Goal: Information Seeking & Learning: Learn about a topic

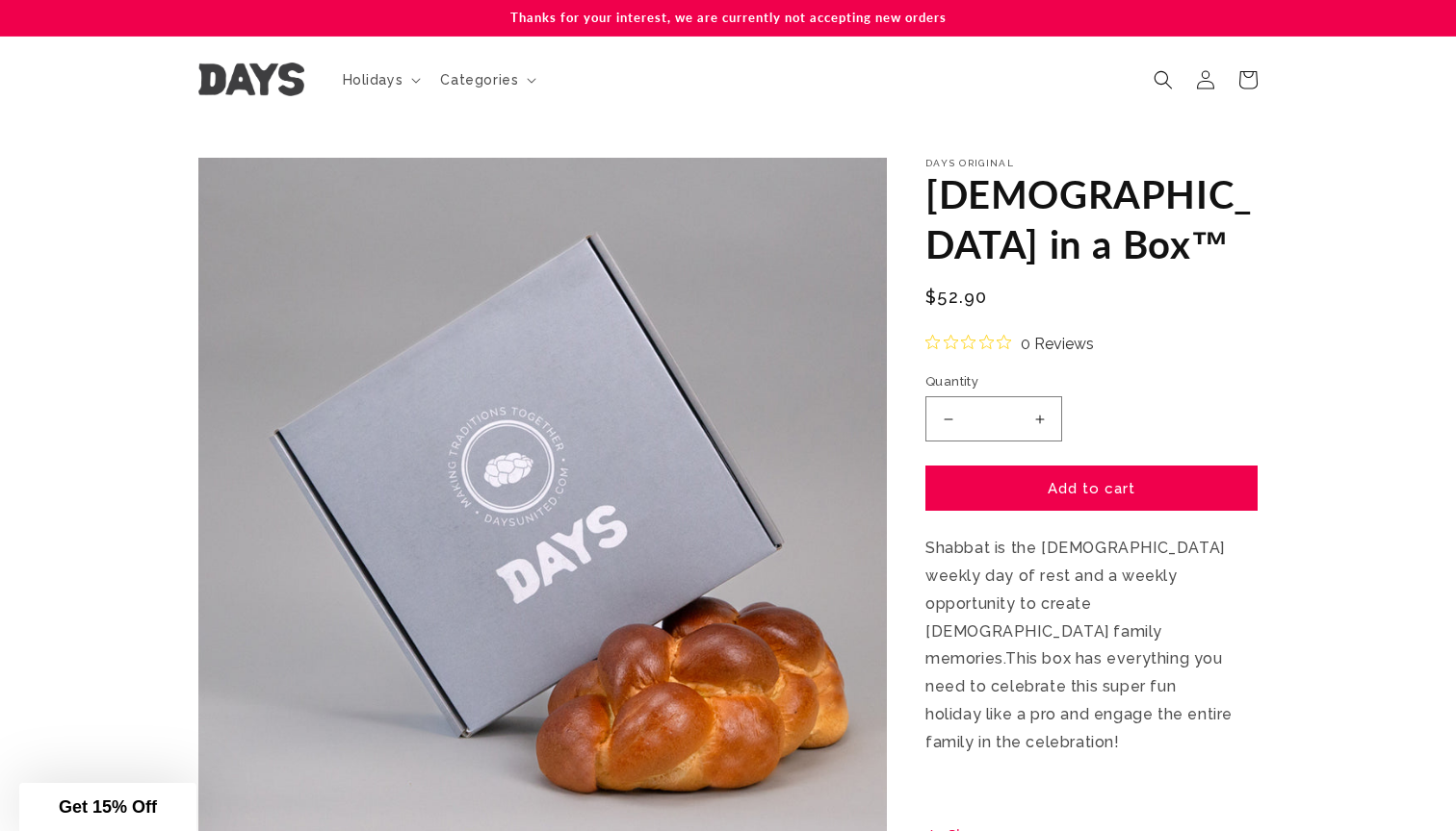
click at [237, 86] on img at bounding box center [251, 80] width 106 height 33
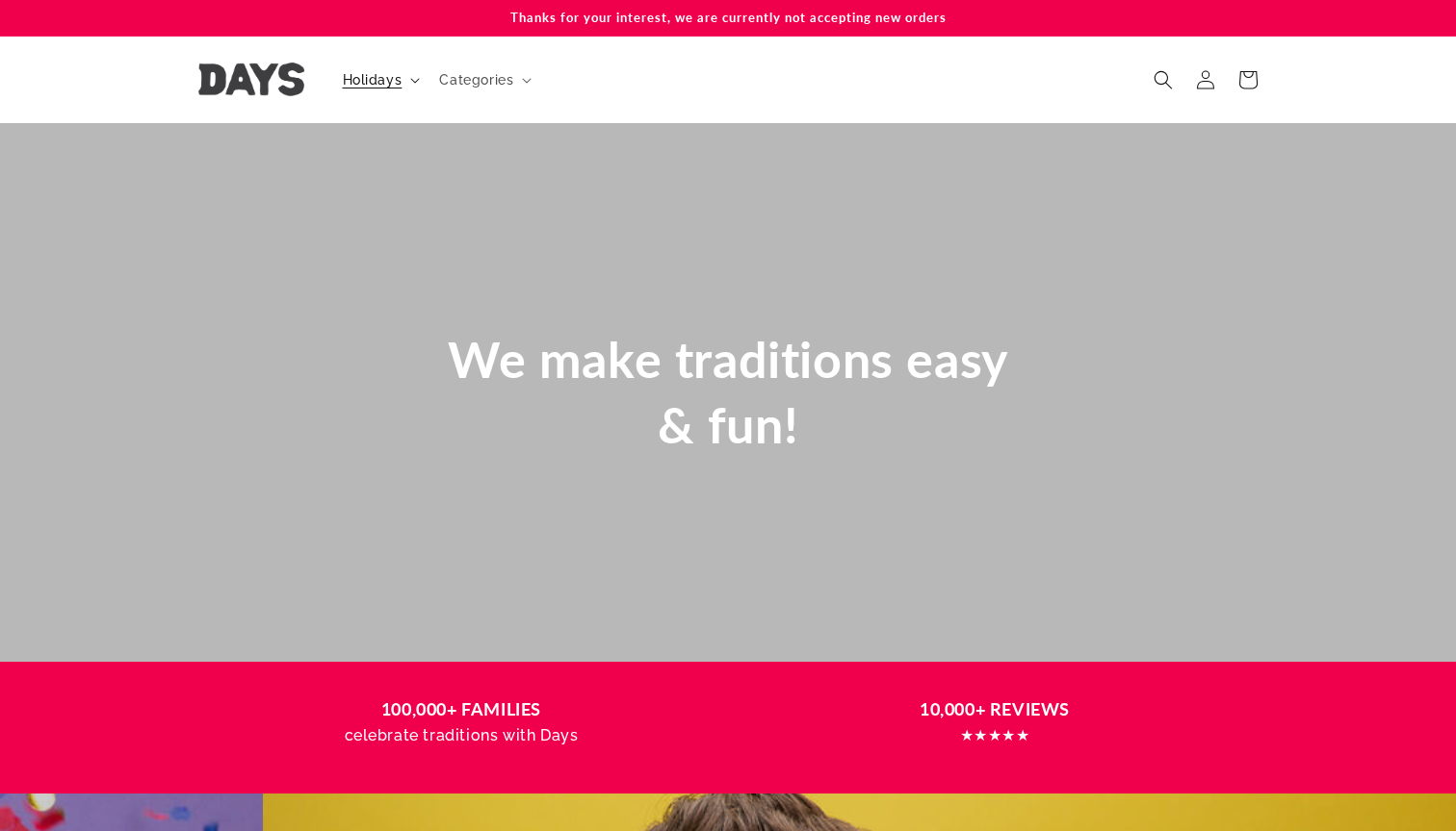
scroll to position [0, 1456]
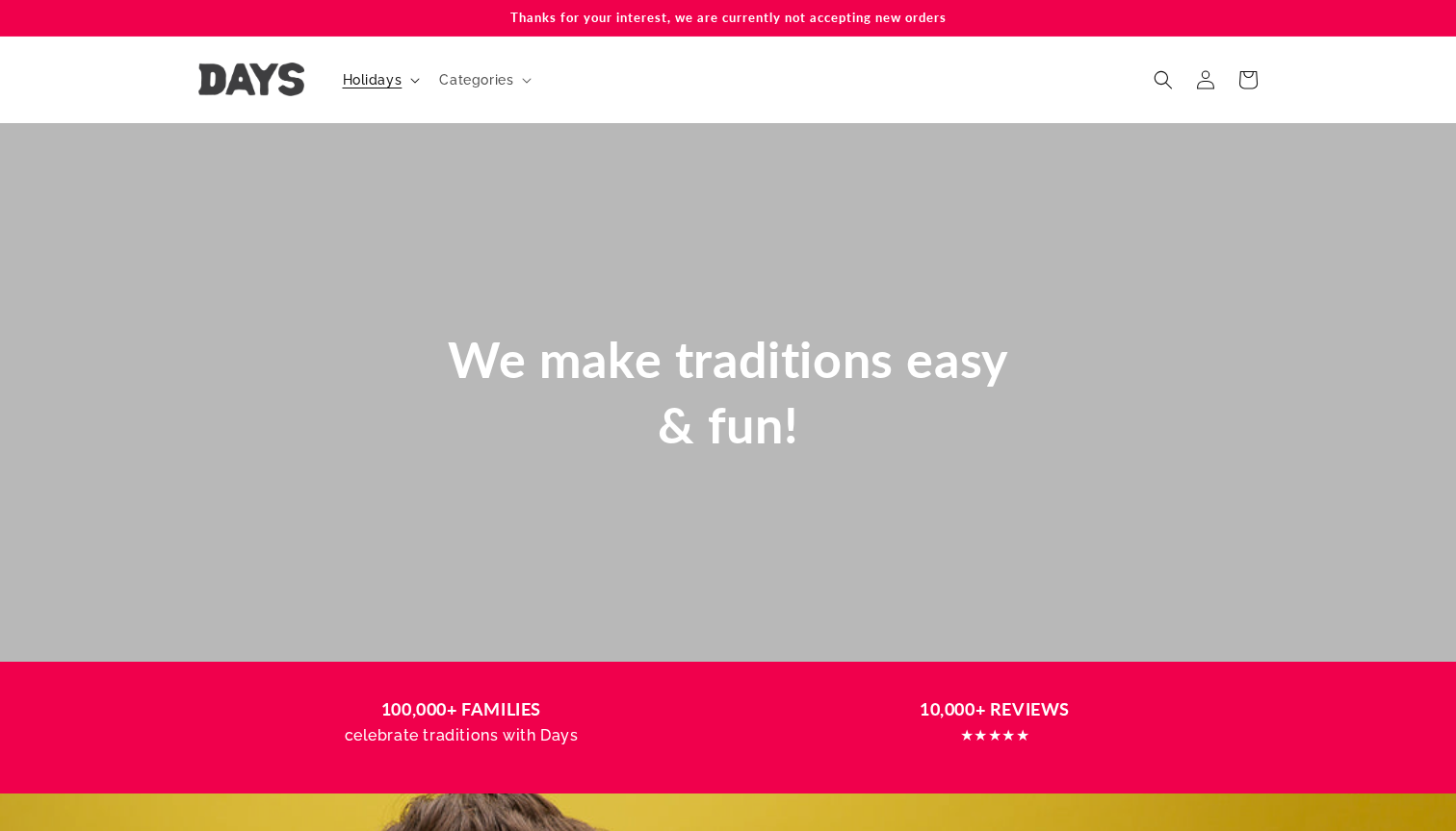
click at [380, 77] on span "Holidays" at bounding box center [372, 80] width 60 height 18
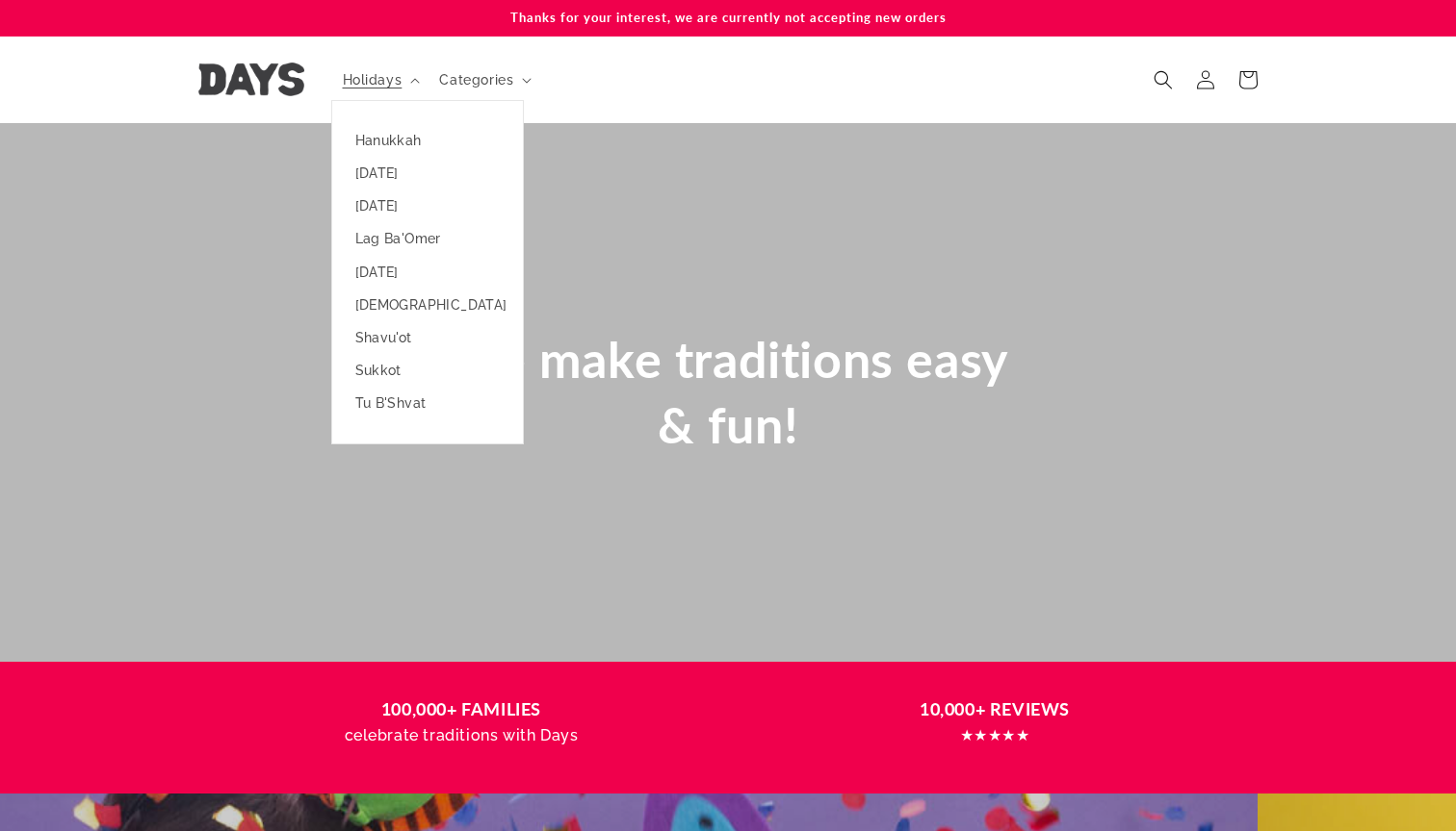
scroll to position [0, 0]
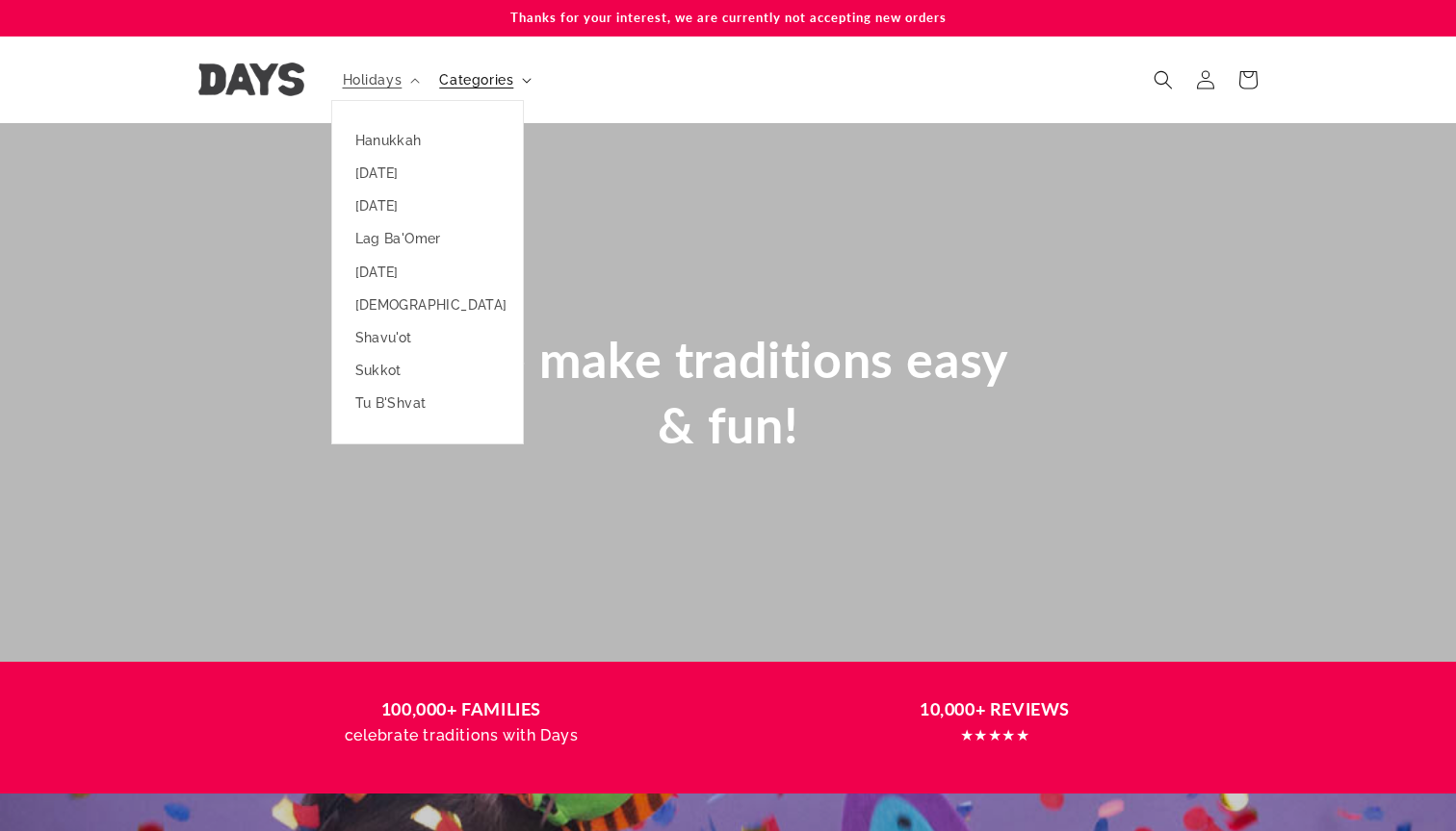
click at [515, 79] on summary "Categories" at bounding box center [483, 80] width 111 height 40
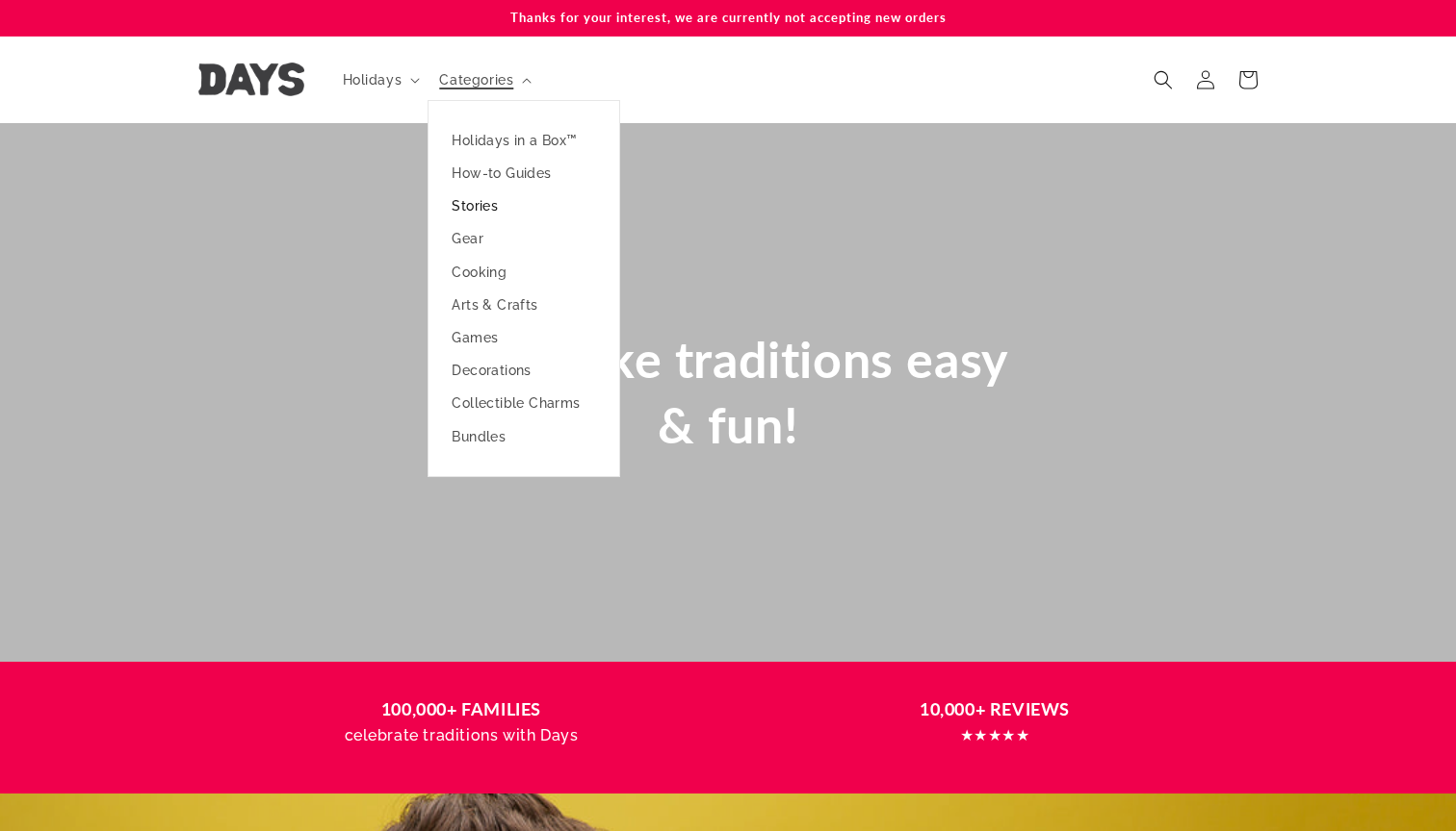
scroll to position [0, 2911]
click at [657, 76] on header "Holidays Holidays Hanukkah Passover Purim Lag Ba'Omer" at bounding box center [727, 80] width 1156 height 87
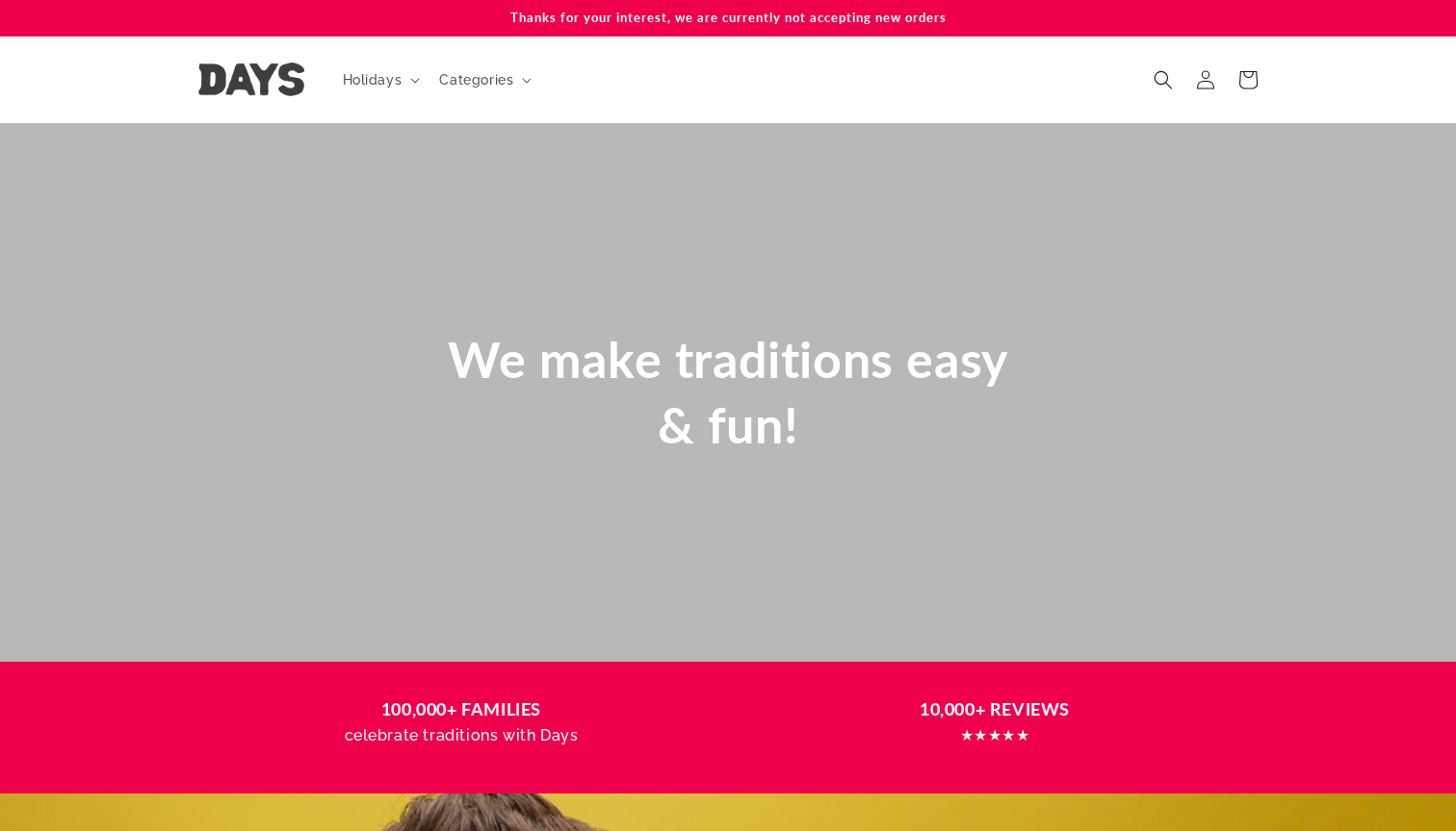
scroll to position [0, 0]
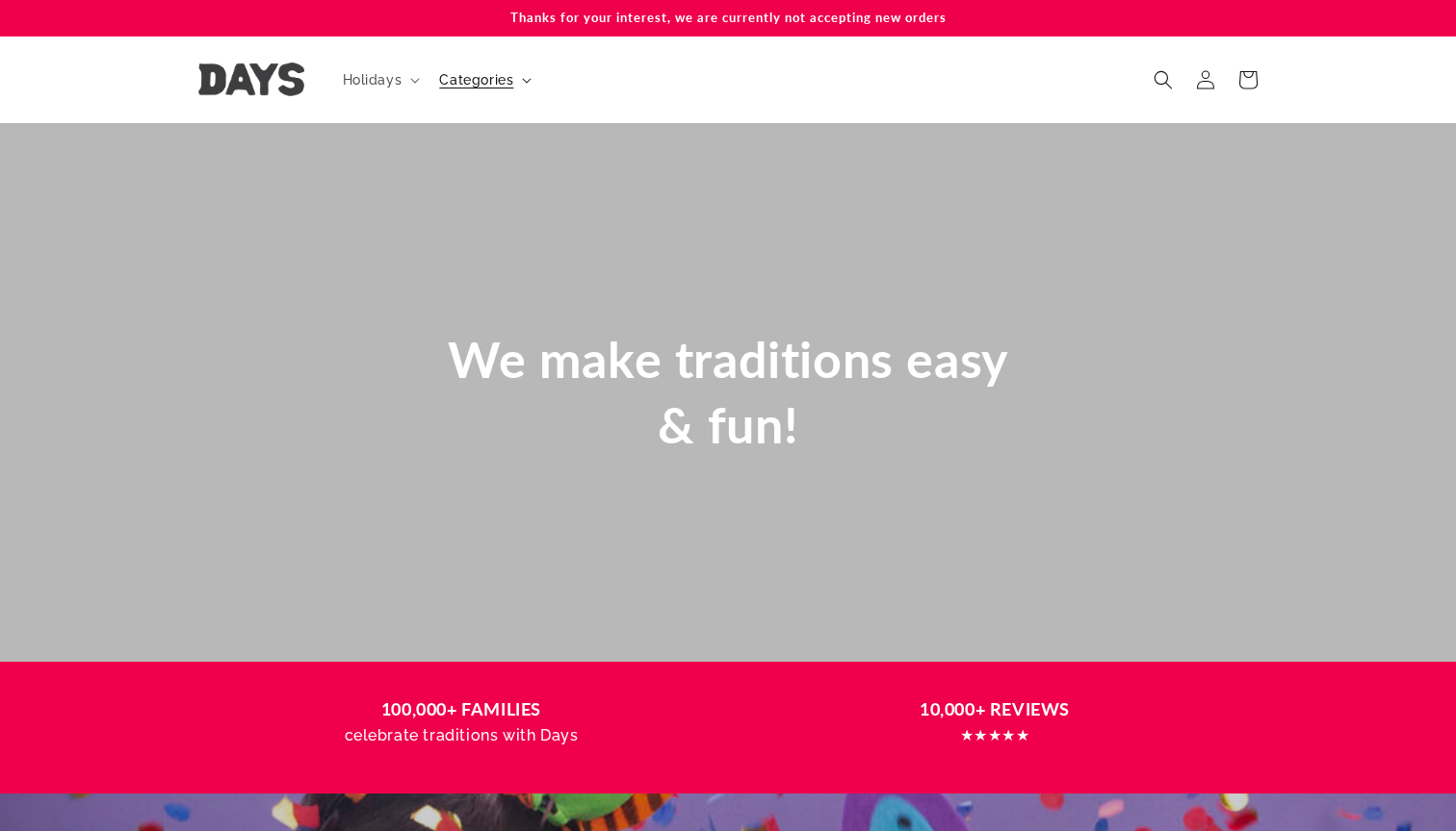
click at [488, 78] on span "Categories" at bounding box center [476, 80] width 74 height 18
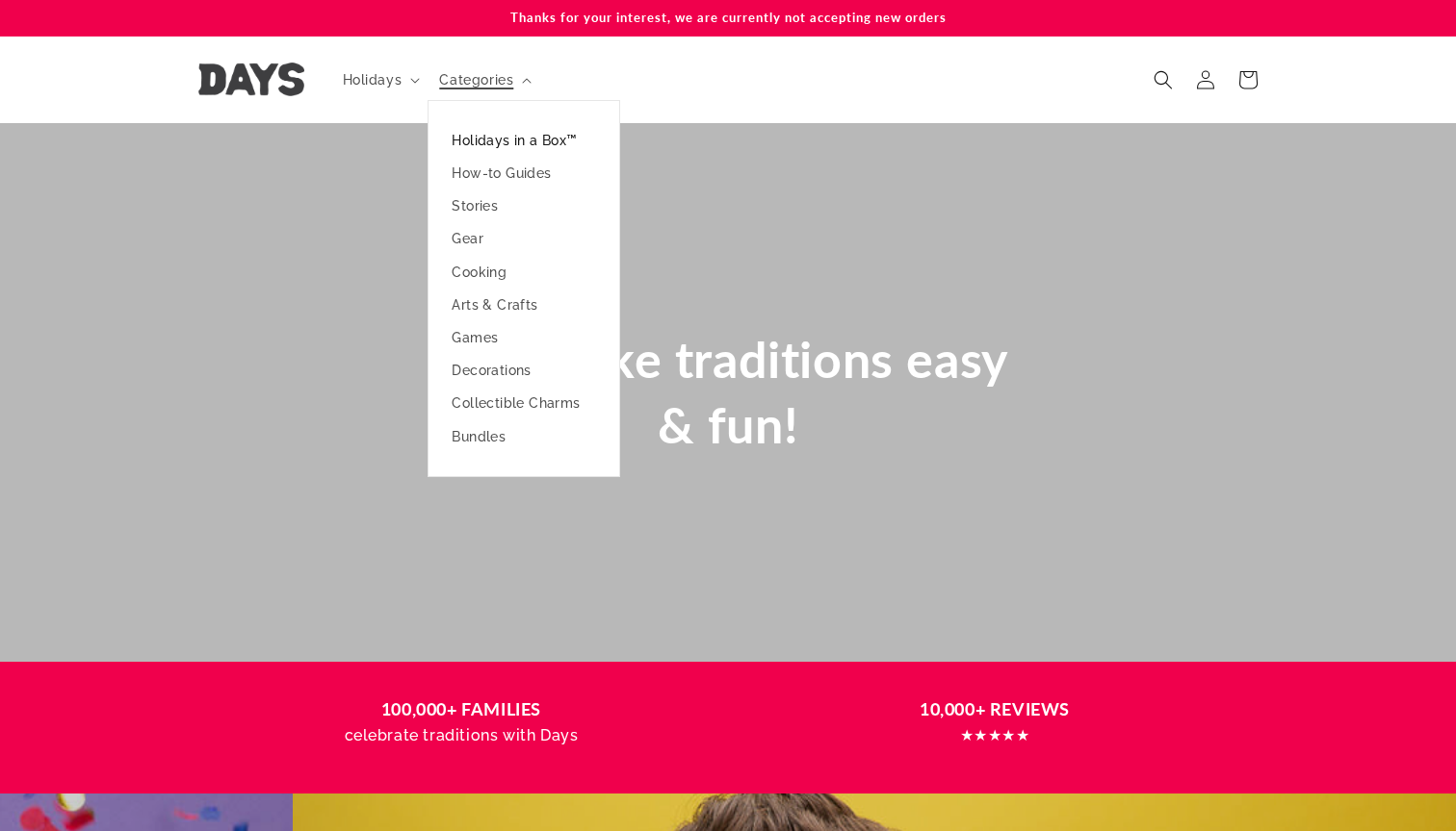
scroll to position [0, 4367]
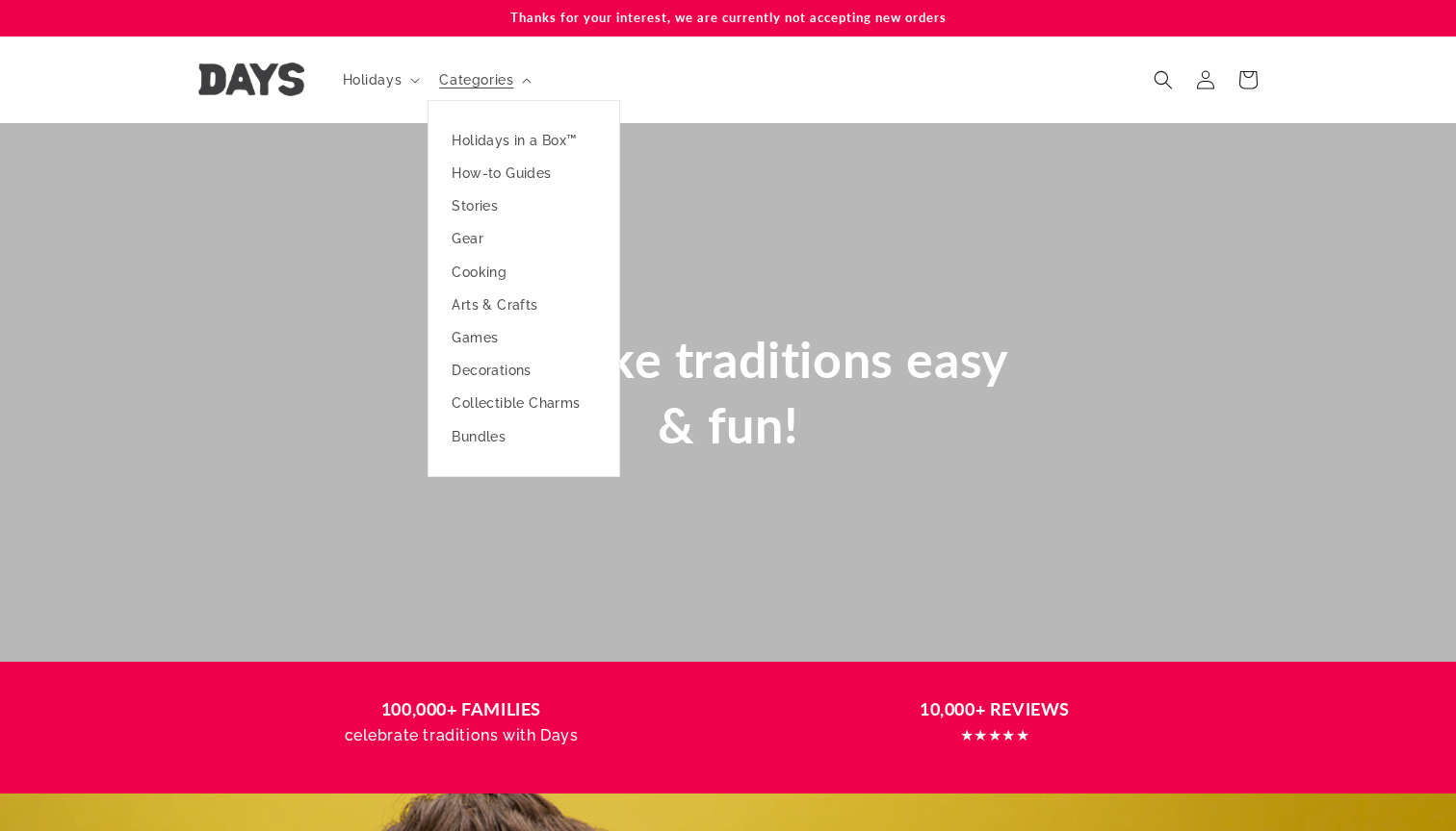
click at [662, 94] on header "Holidays Holidays Hanukkah Passover Purim Lag Ba'Omer" at bounding box center [727, 80] width 1156 height 87
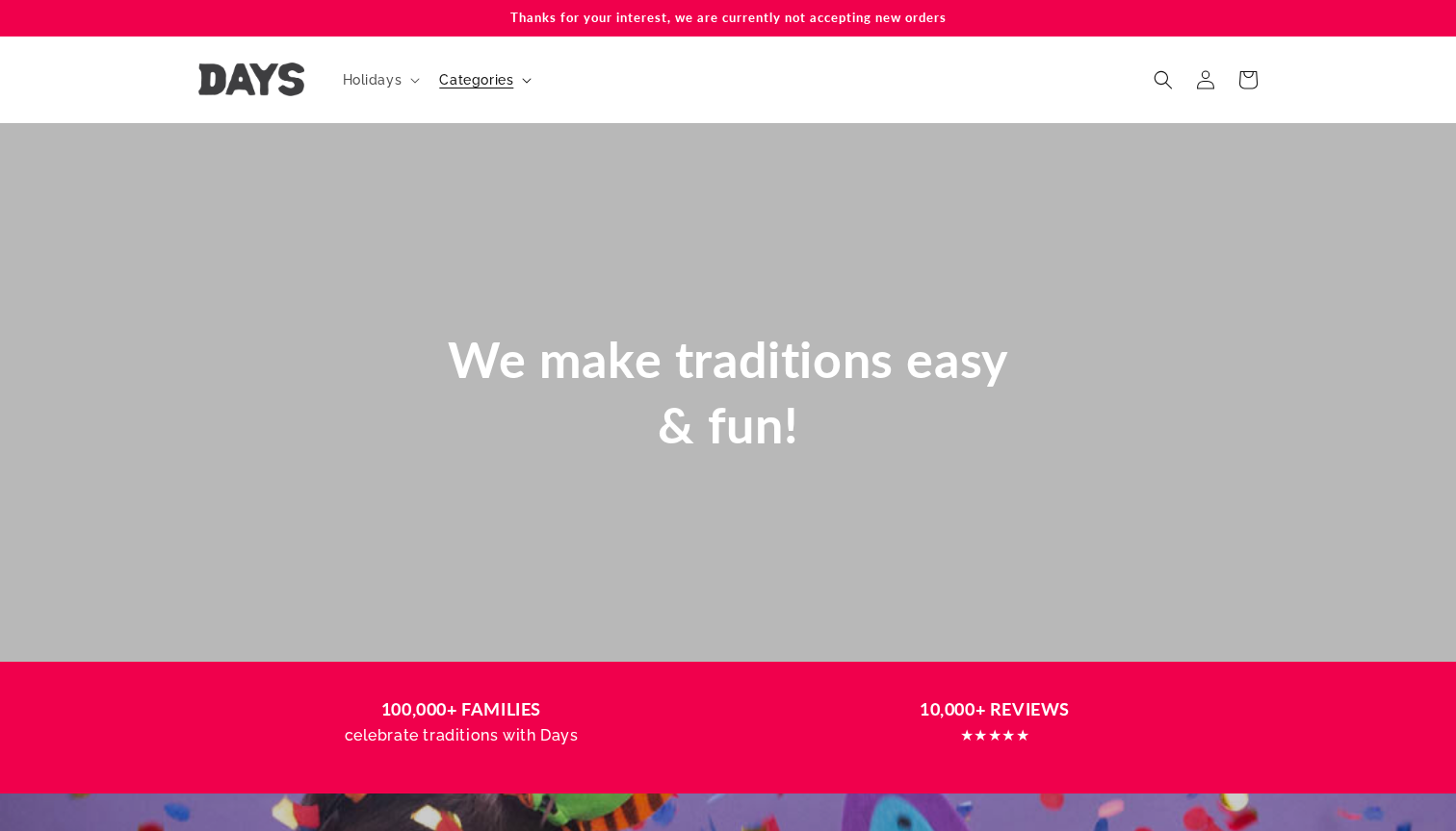
scroll to position [0, 0]
click at [406, 77] on summary "Holidays" at bounding box center [379, 80] width 98 height 40
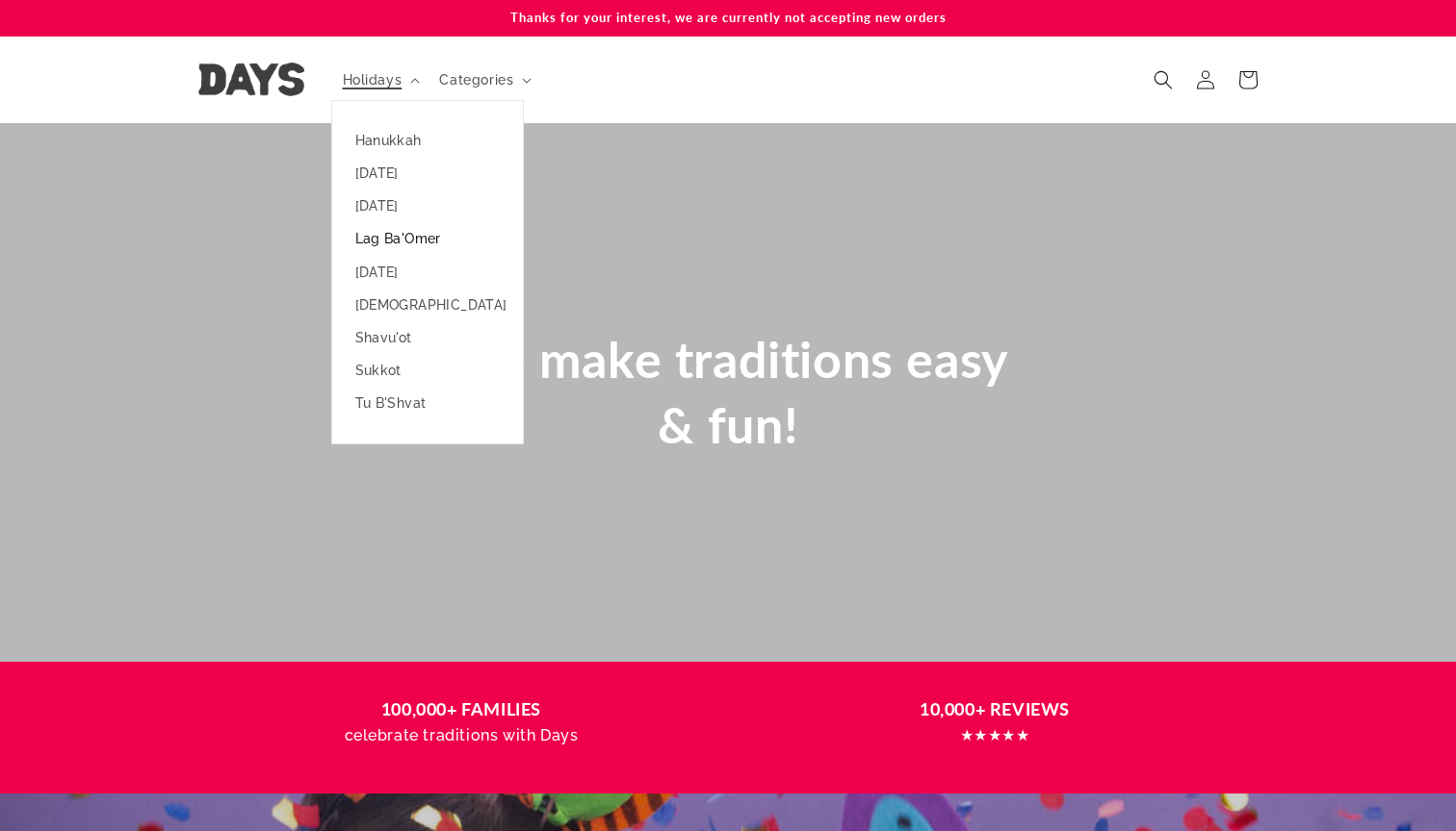
click at [393, 238] on link "Lag Ba'Omer" at bounding box center [428, 238] width 191 height 32
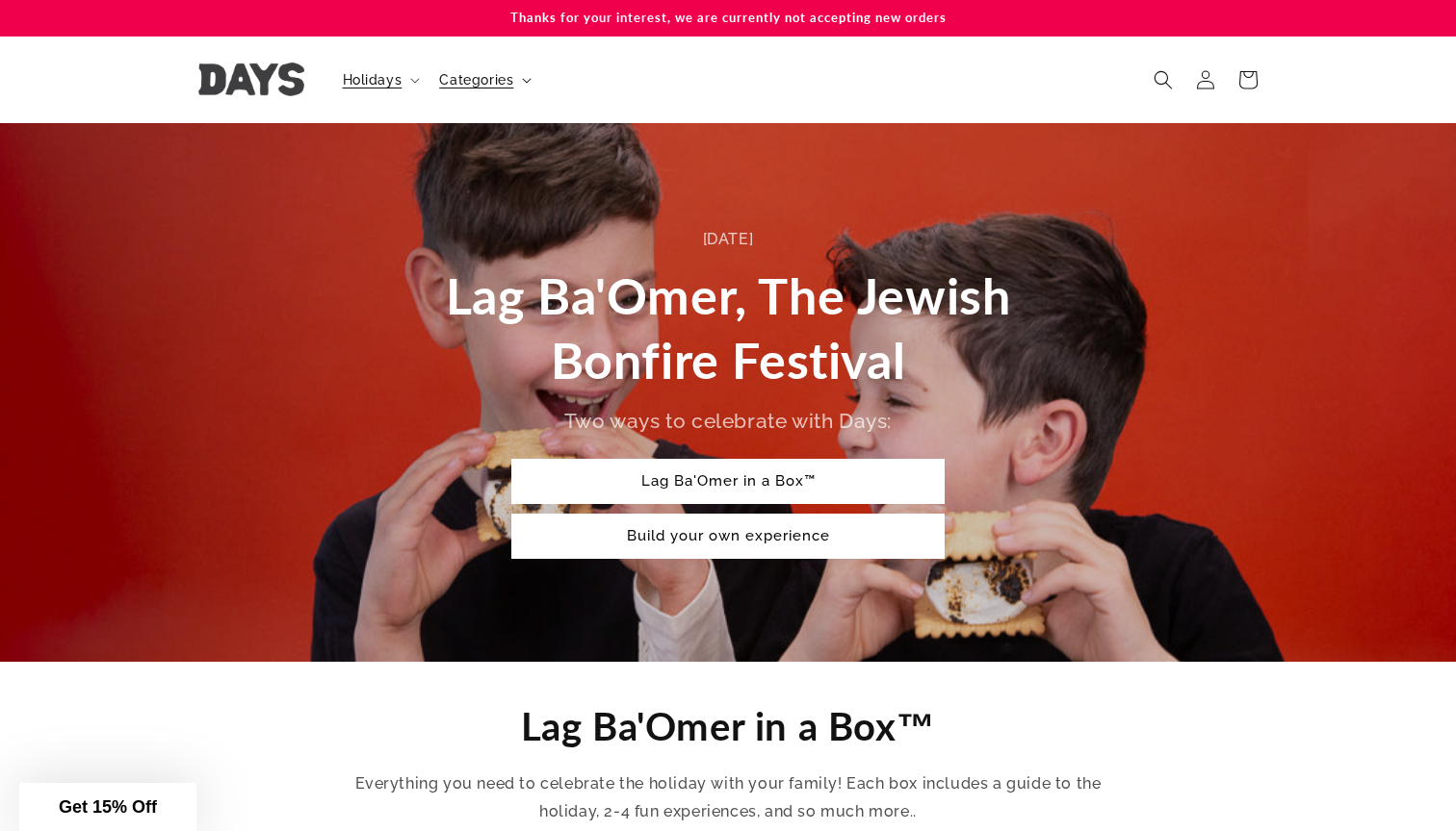
click at [462, 71] on span "Categories" at bounding box center [476, 80] width 74 height 18
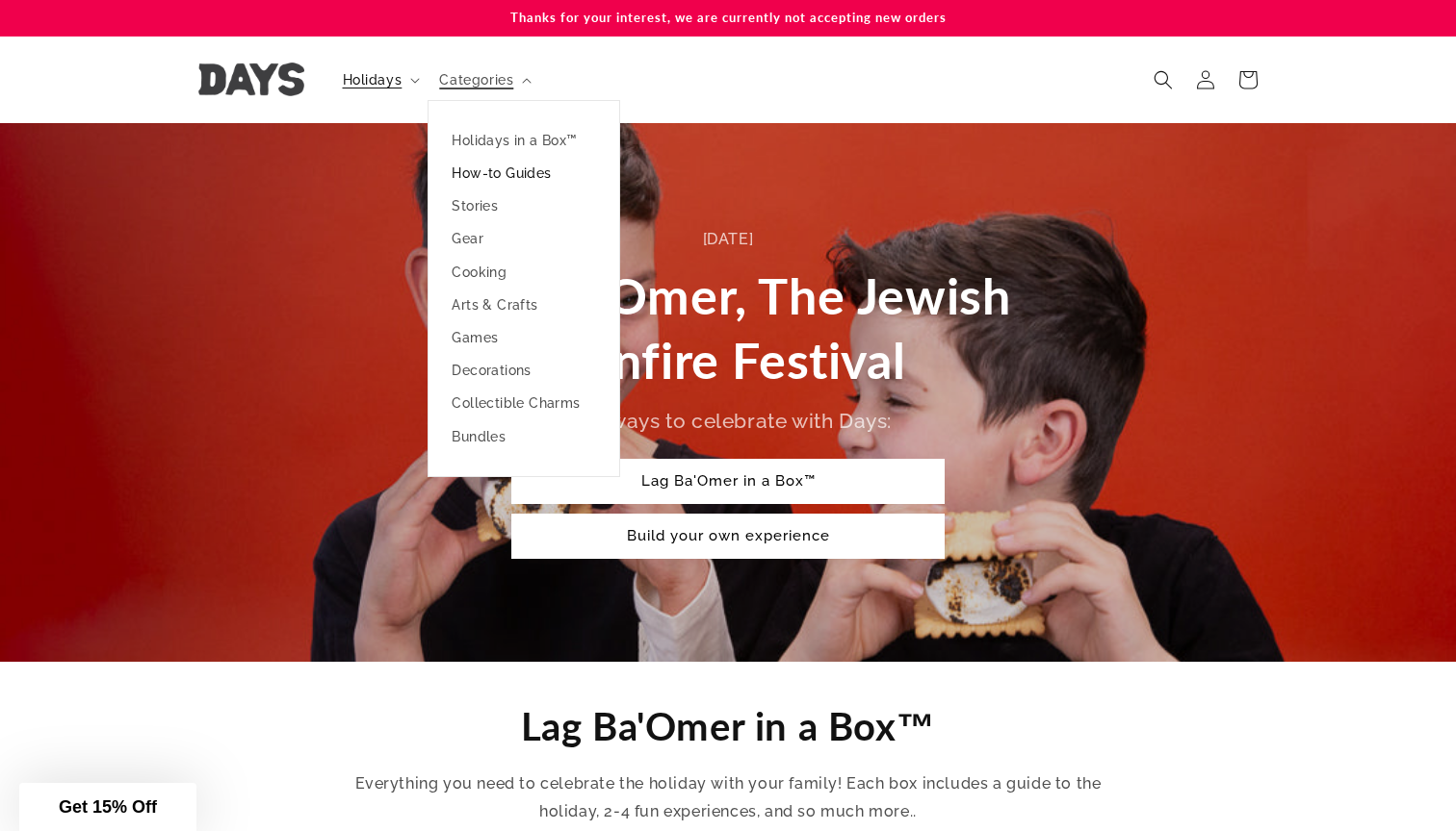
click at [486, 169] on link "How-to Guides" at bounding box center [524, 172] width 191 height 32
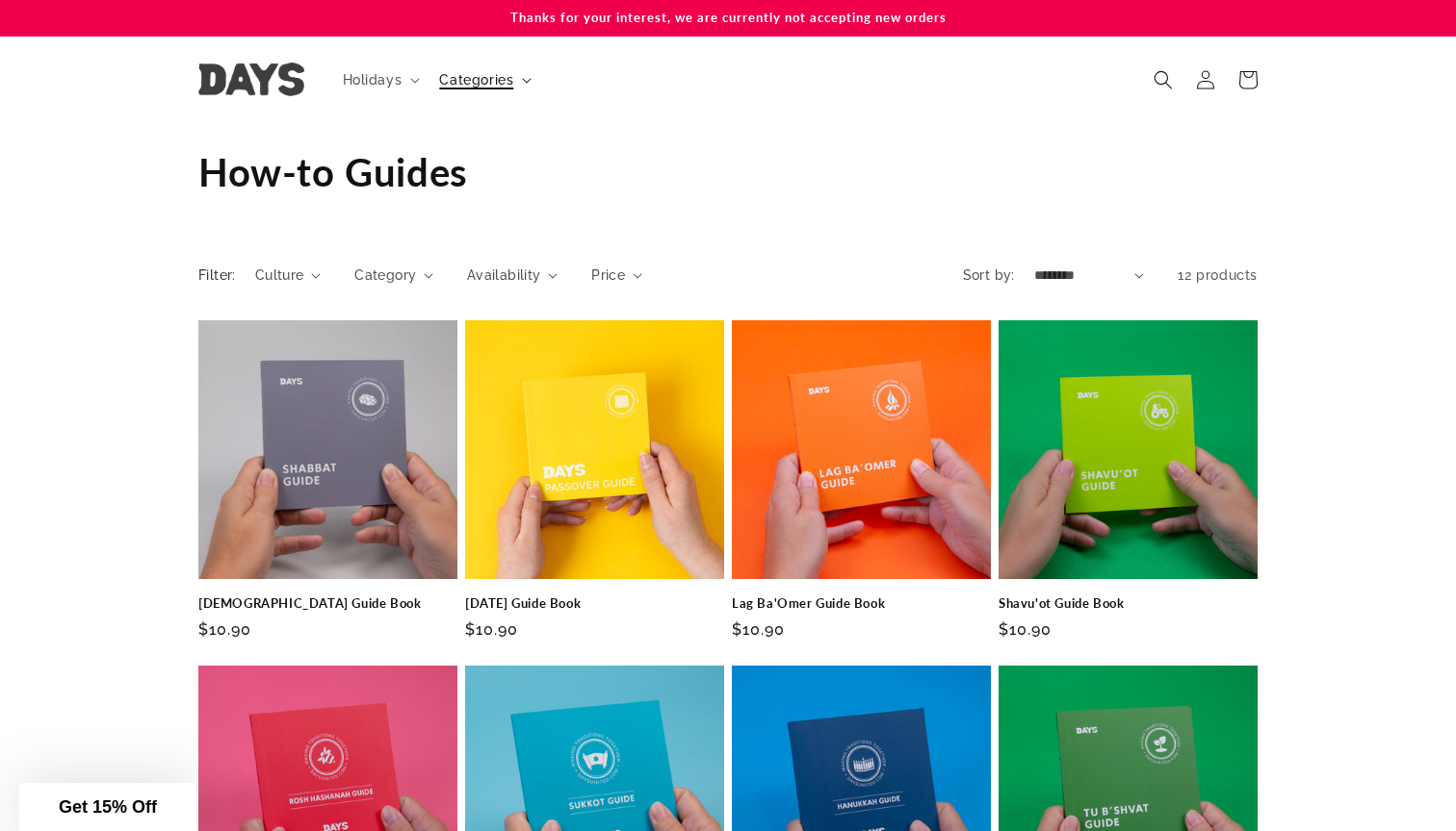
click at [518, 75] on summary "Categories" at bounding box center [483, 80] width 111 height 40
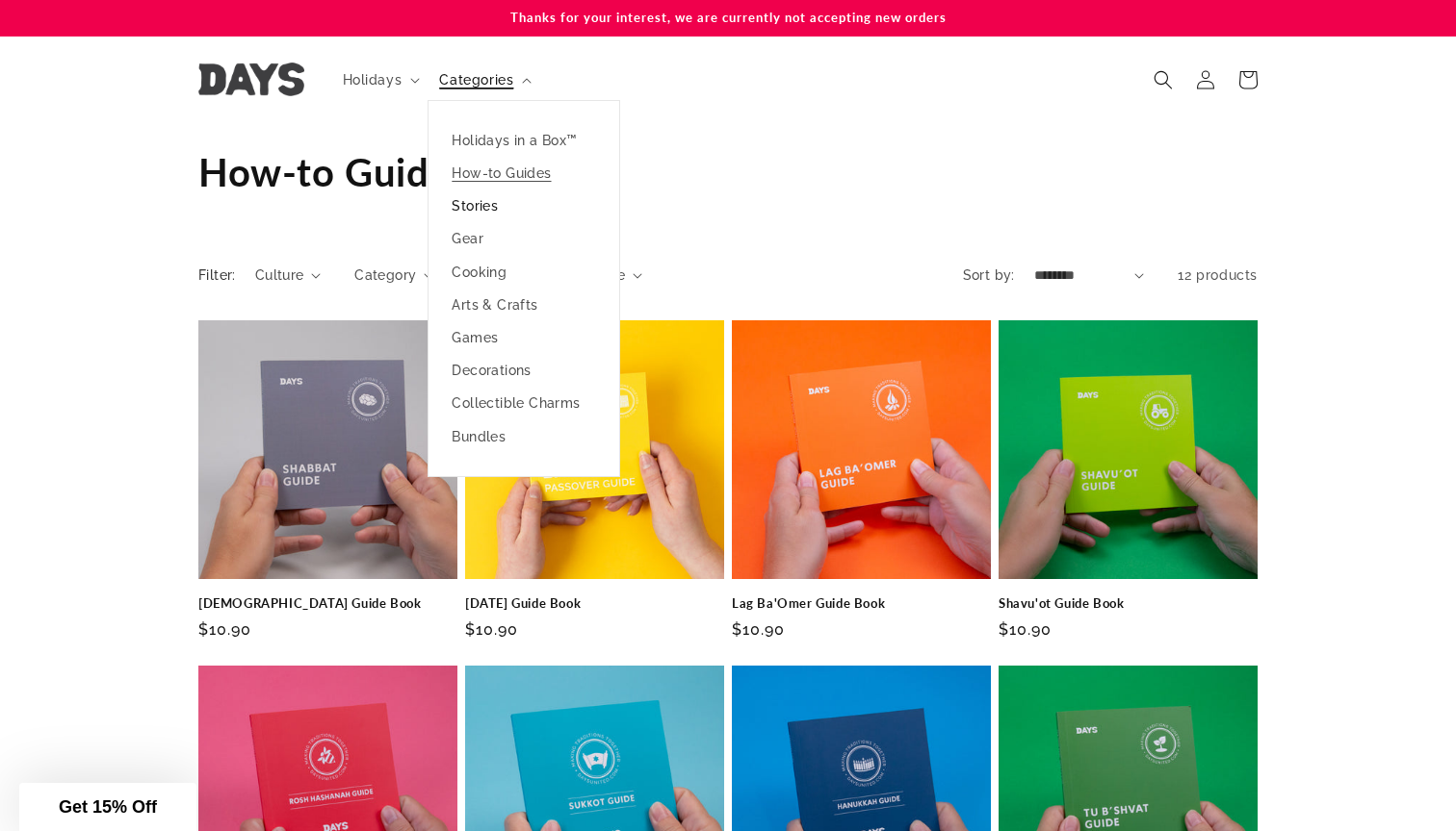
click at [495, 207] on link "Stories" at bounding box center [524, 206] width 191 height 32
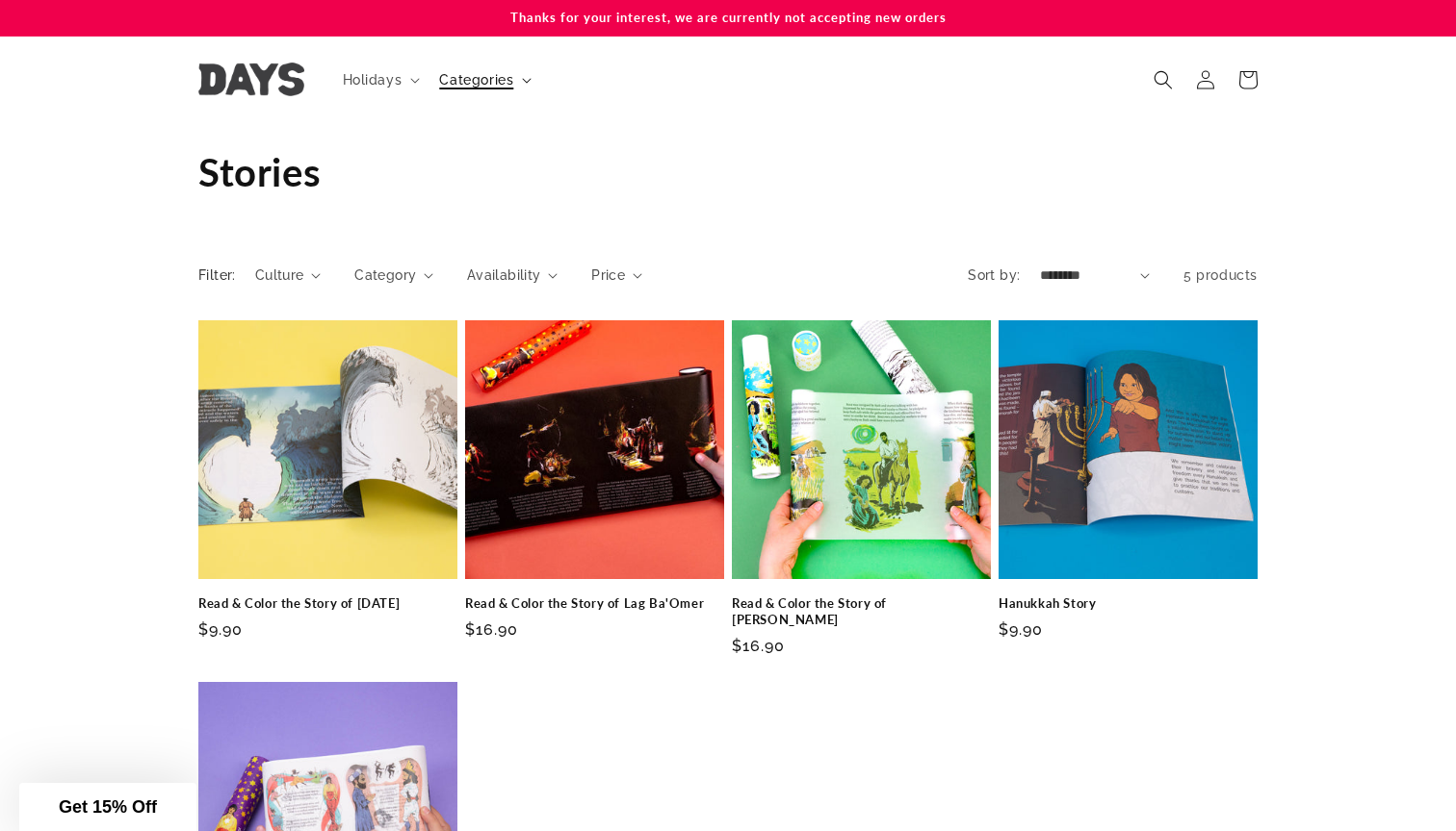
click at [505, 71] on span "Categories" at bounding box center [476, 80] width 74 height 18
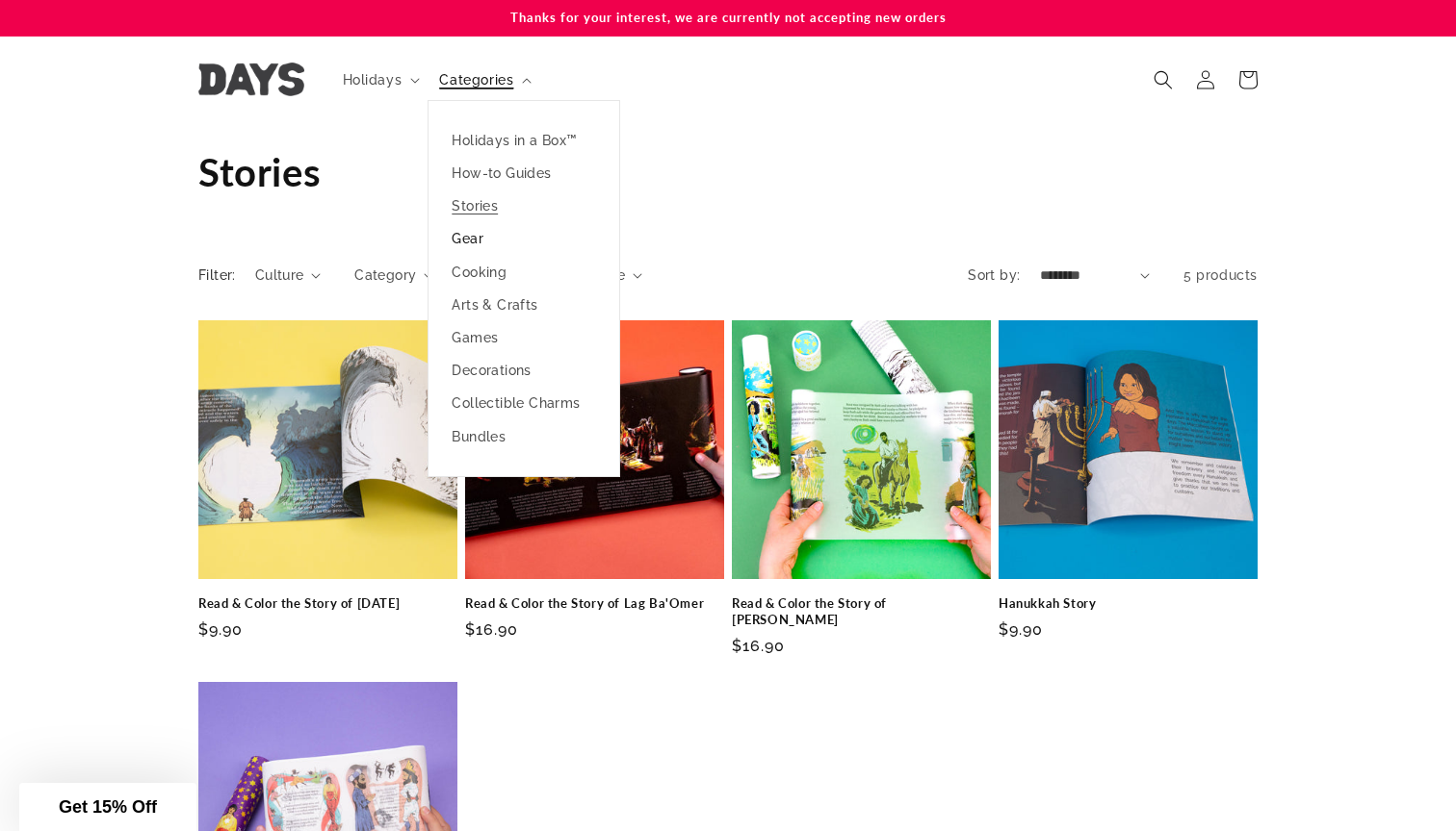
click at [474, 236] on link "Gear" at bounding box center [524, 238] width 191 height 32
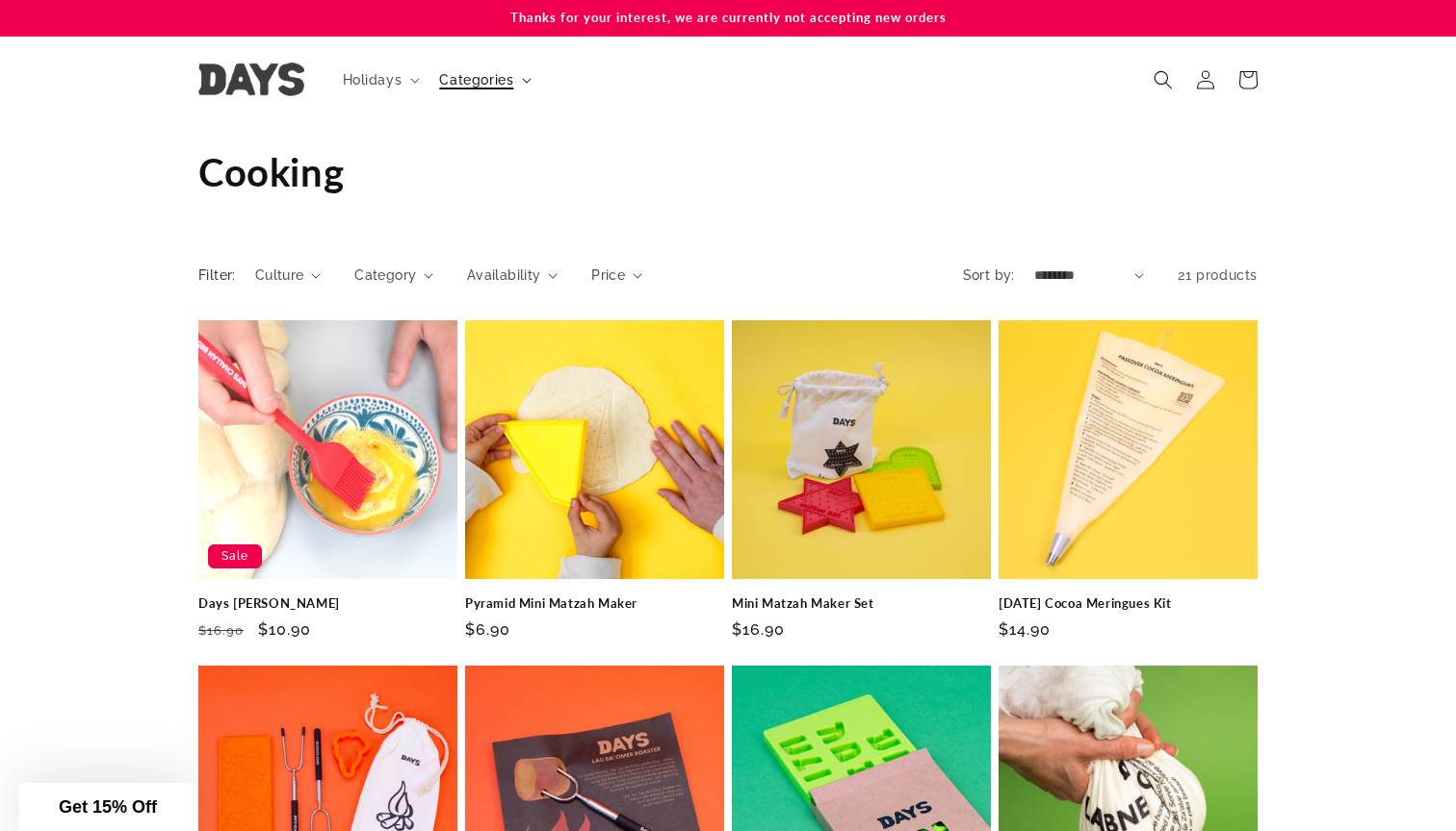
click at [531, 76] on summary "Categories" at bounding box center [483, 80] width 111 height 40
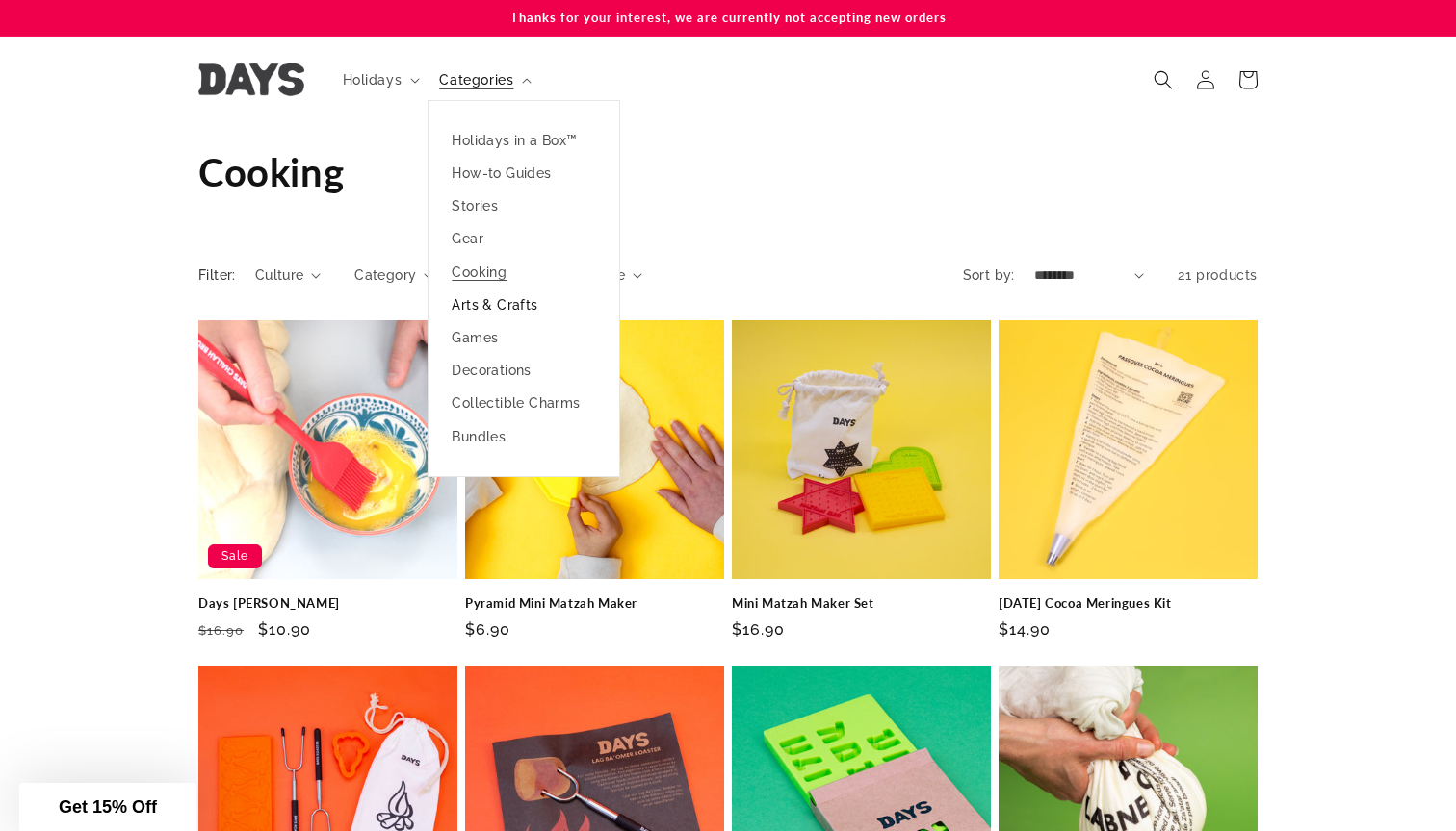
click at [515, 297] on link "Arts & Crafts" at bounding box center [524, 304] width 191 height 32
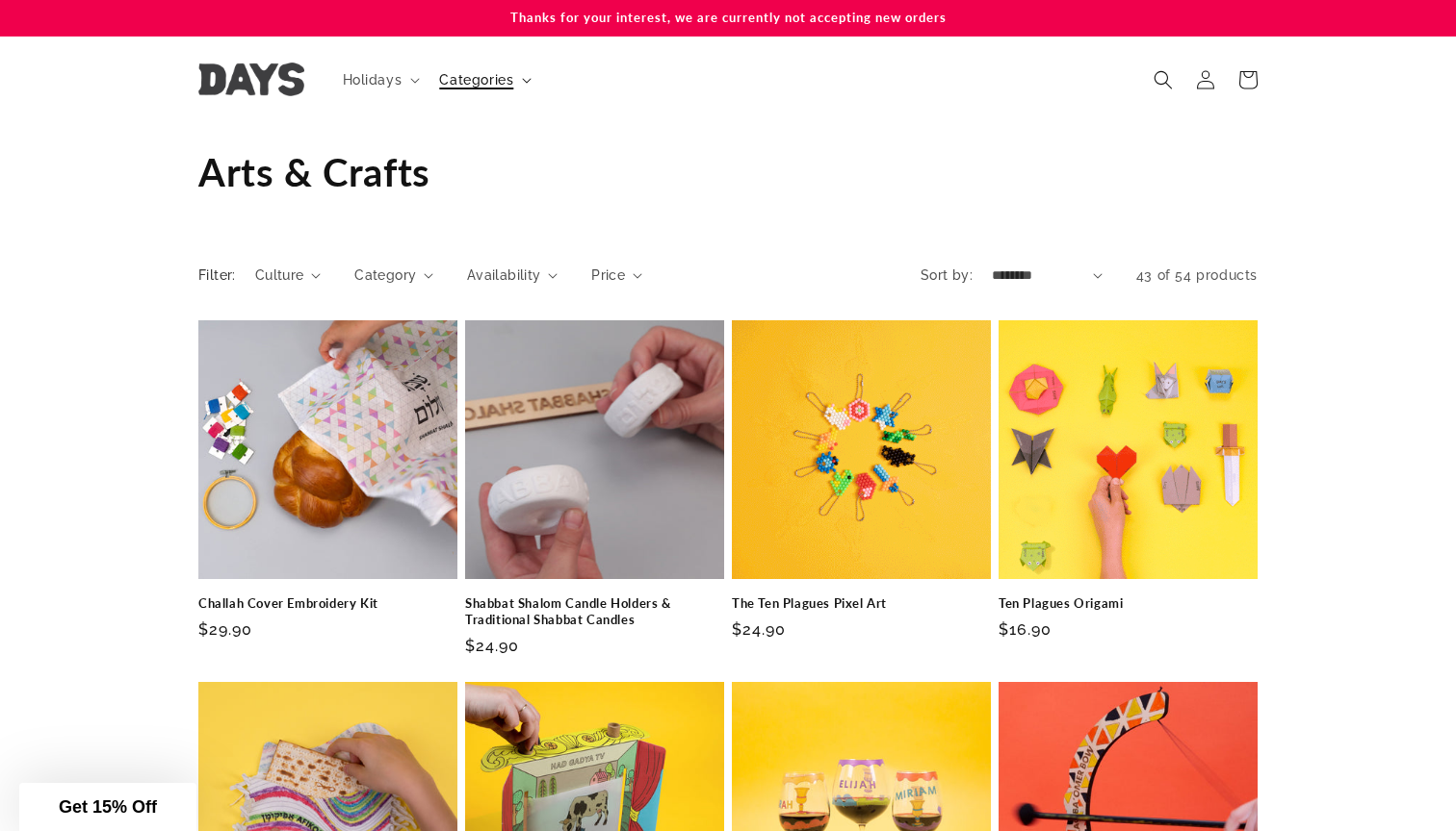
click at [523, 79] on icon at bounding box center [527, 81] width 10 height 6
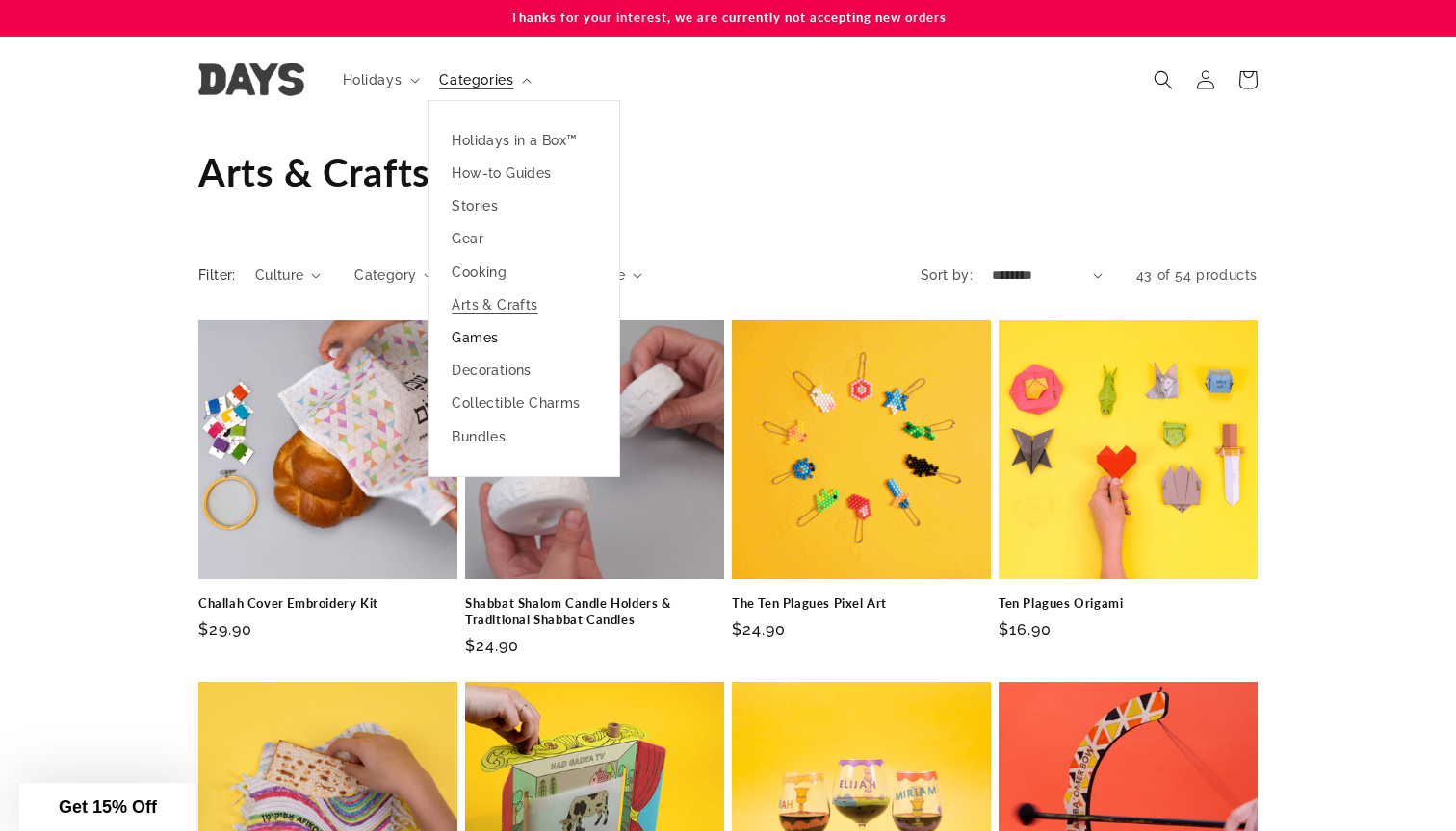
click at [485, 335] on link "Games" at bounding box center [524, 337] width 191 height 32
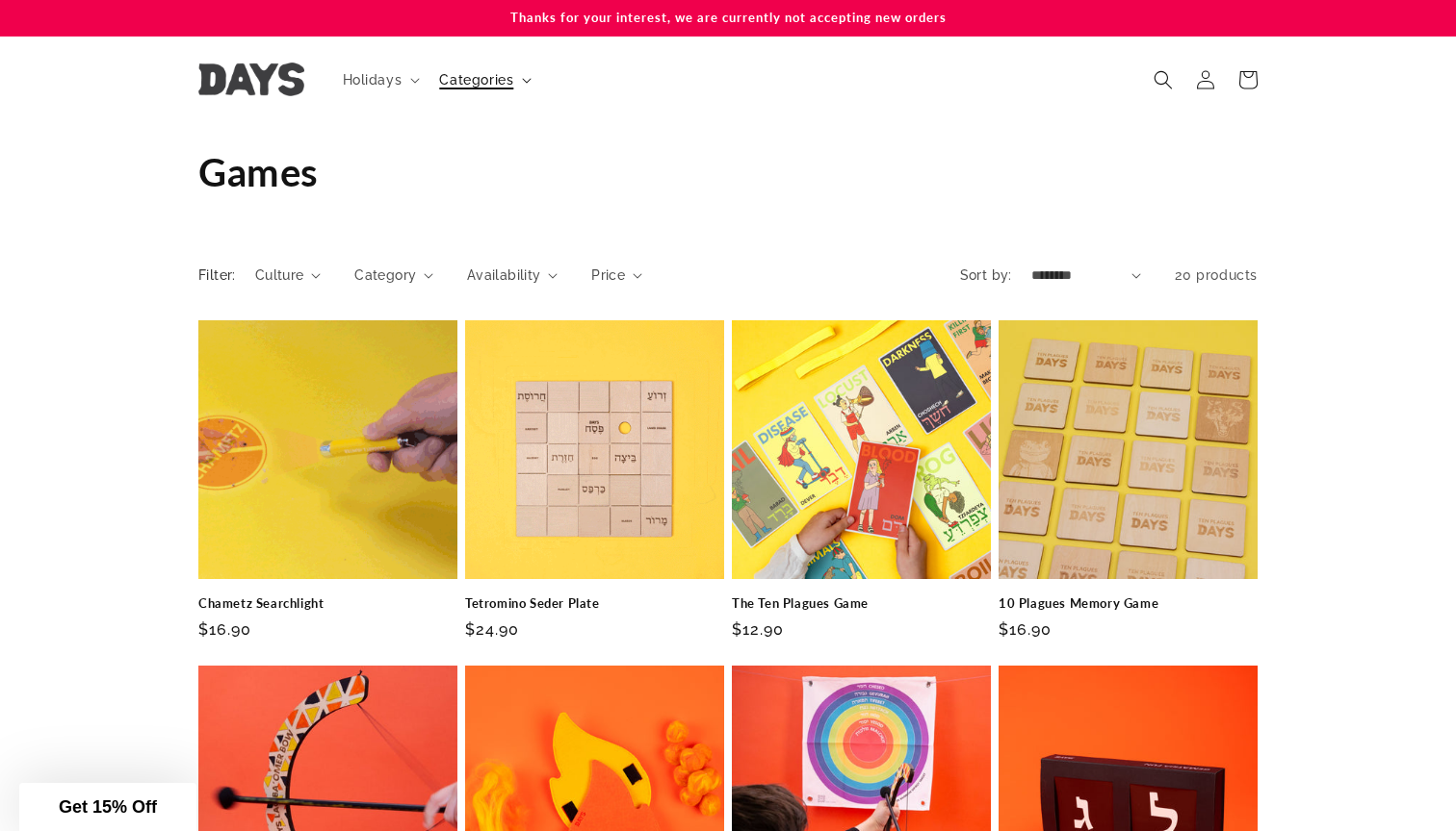
click at [531, 84] on summary "Categories" at bounding box center [483, 80] width 111 height 40
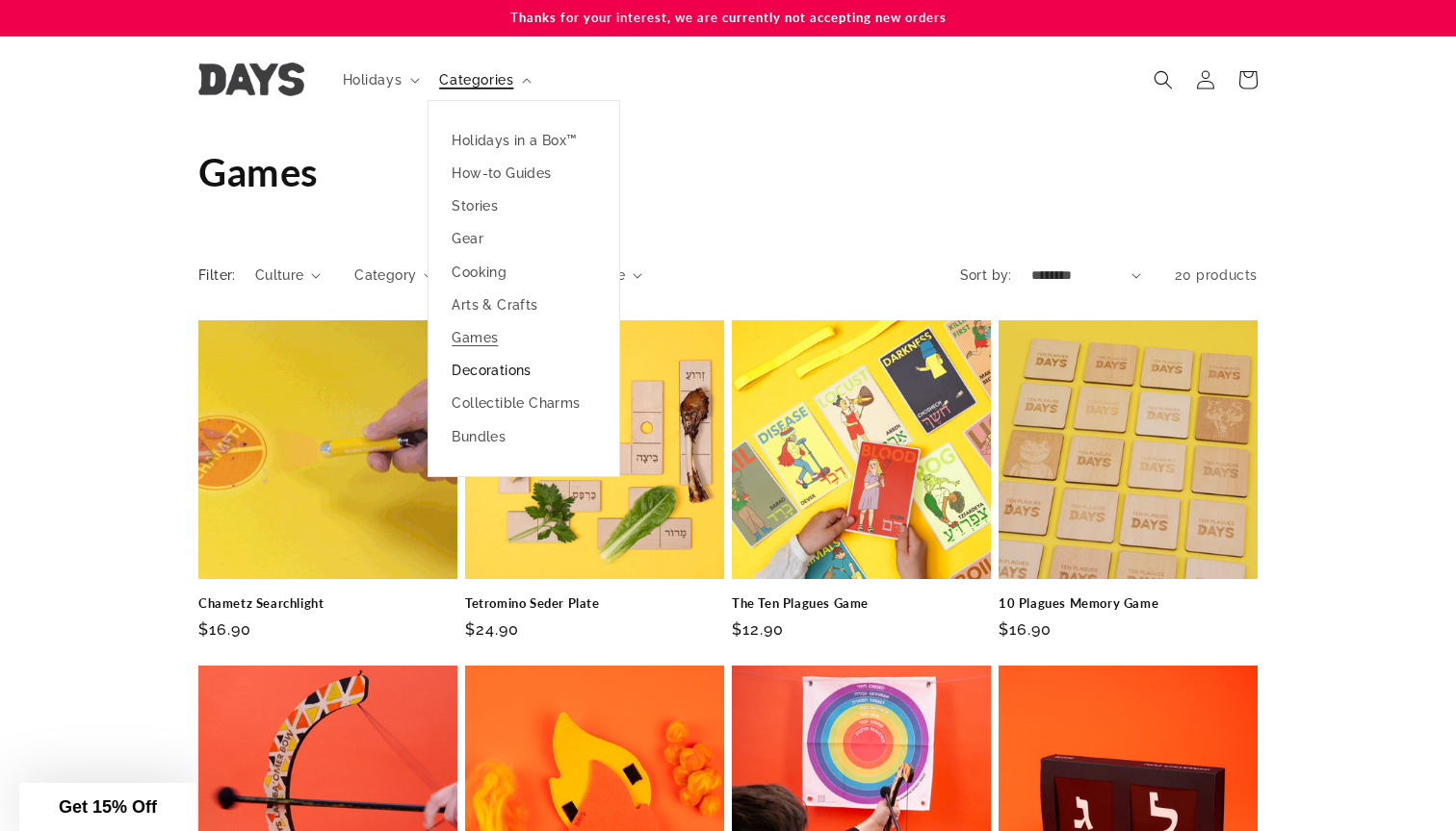
click at [504, 370] on link "Decorations" at bounding box center [524, 370] width 191 height 32
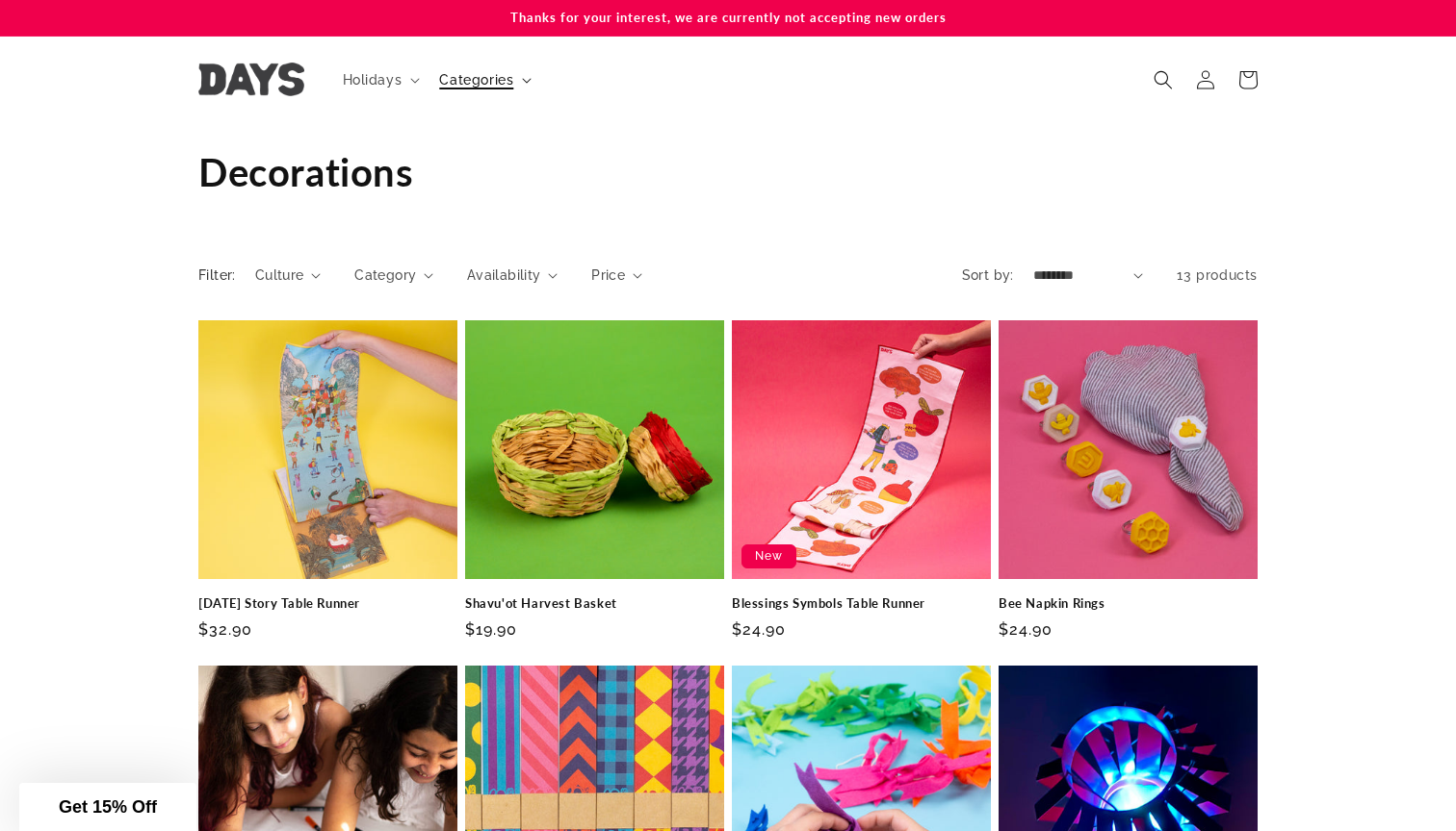
click at [526, 83] on summary "Categories" at bounding box center [483, 80] width 111 height 40
click at [692, 163] on h1 "Collection: Decorations" at bounding box center [727, 172] width 1059 height 50
click at [526, 82] on icon at bounding box center [527, 81] width 10 height 6
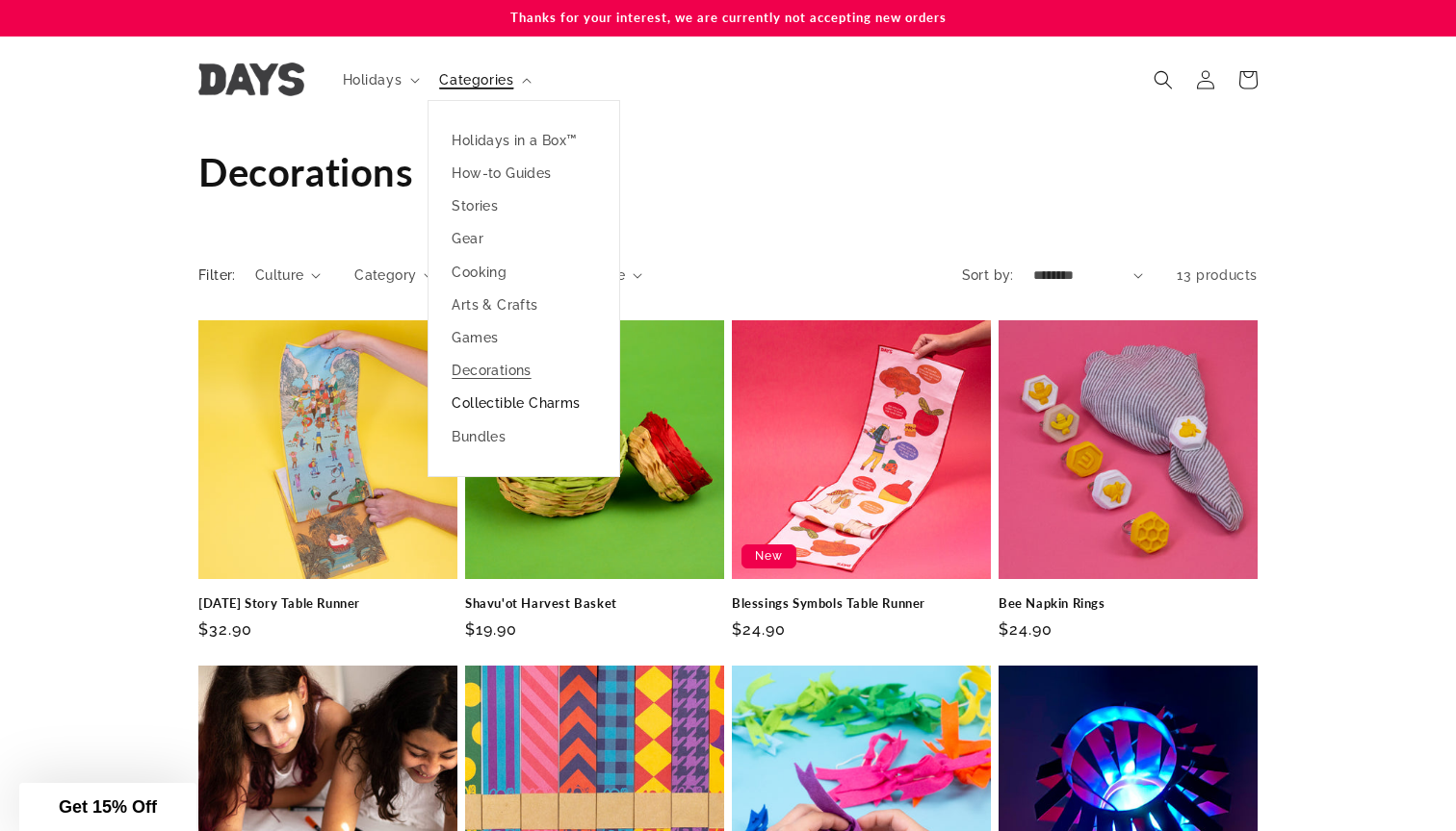
click at [538, 408] on link "Collectible Charms" at bounding box center [524, 403] width 191 height 32
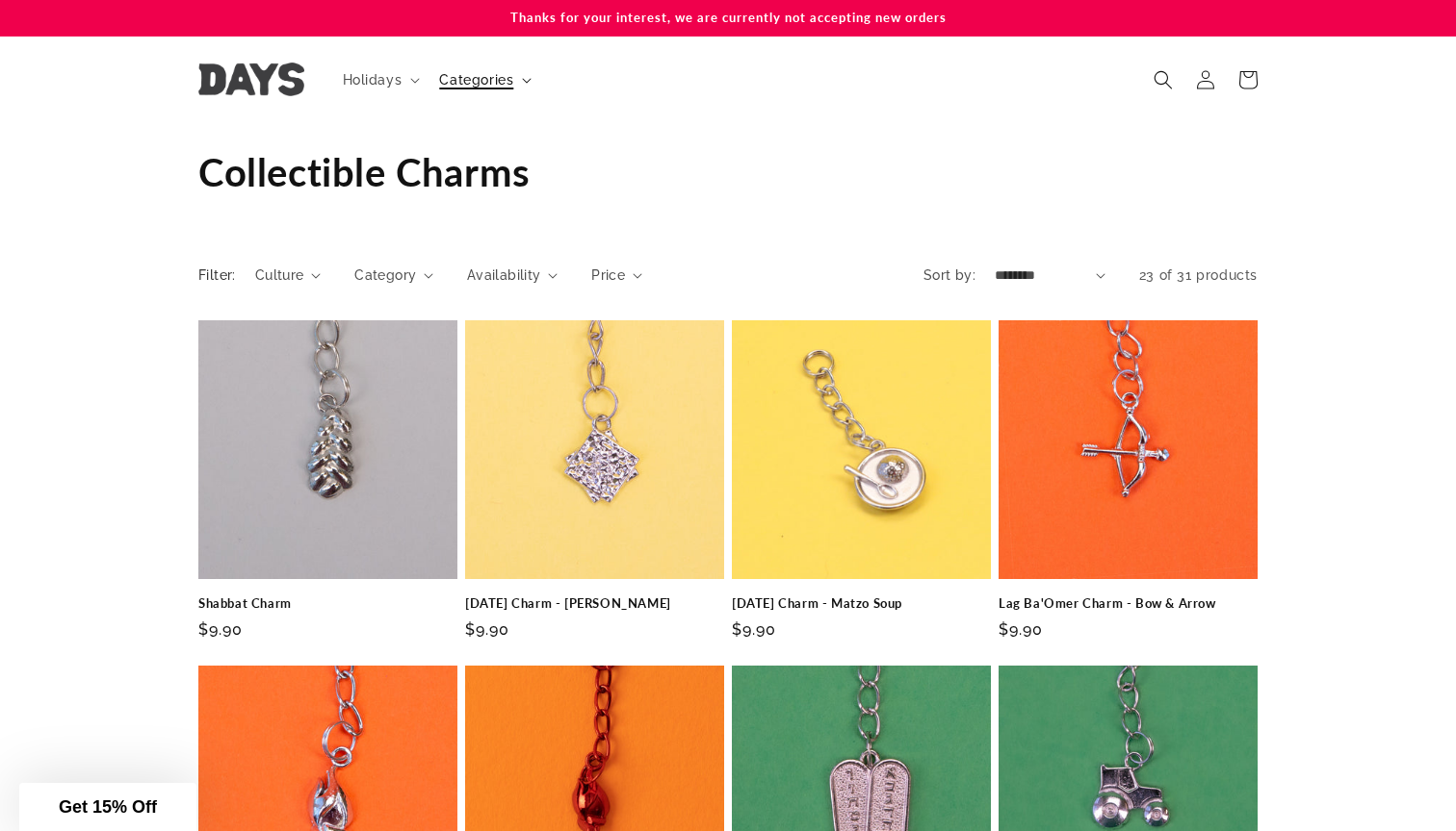
click at [527, 80] on icon at bounding box center [527, 81] width 10 height 6
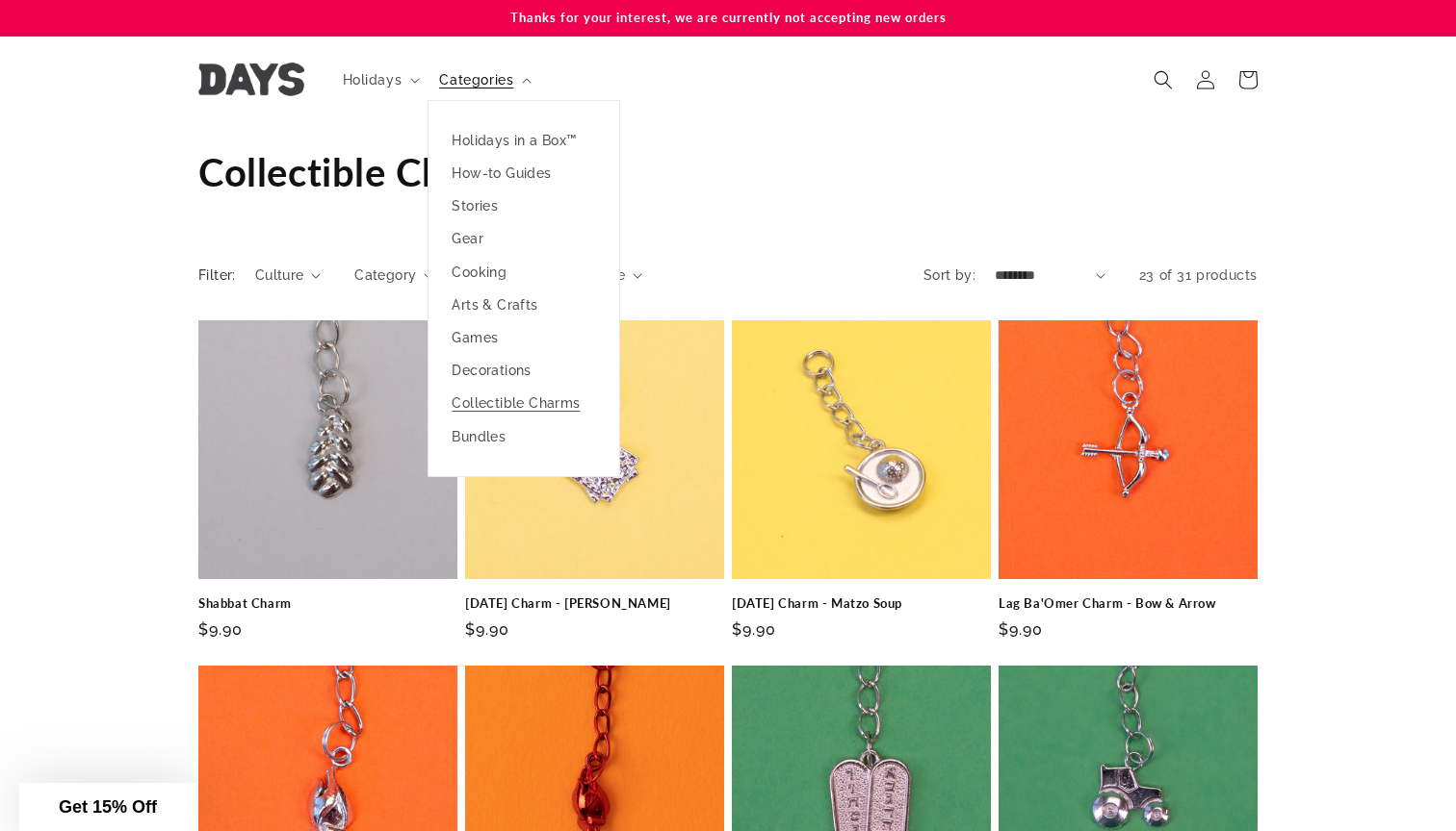
click at [866, 116] on header "Holidays Holidays [GEOGRAPHIC_DATA] [DATE] [GEOGRAPHIC_DATA] Lag Ba'Omer" at bounding box center [727, 80] width 1156 height 87
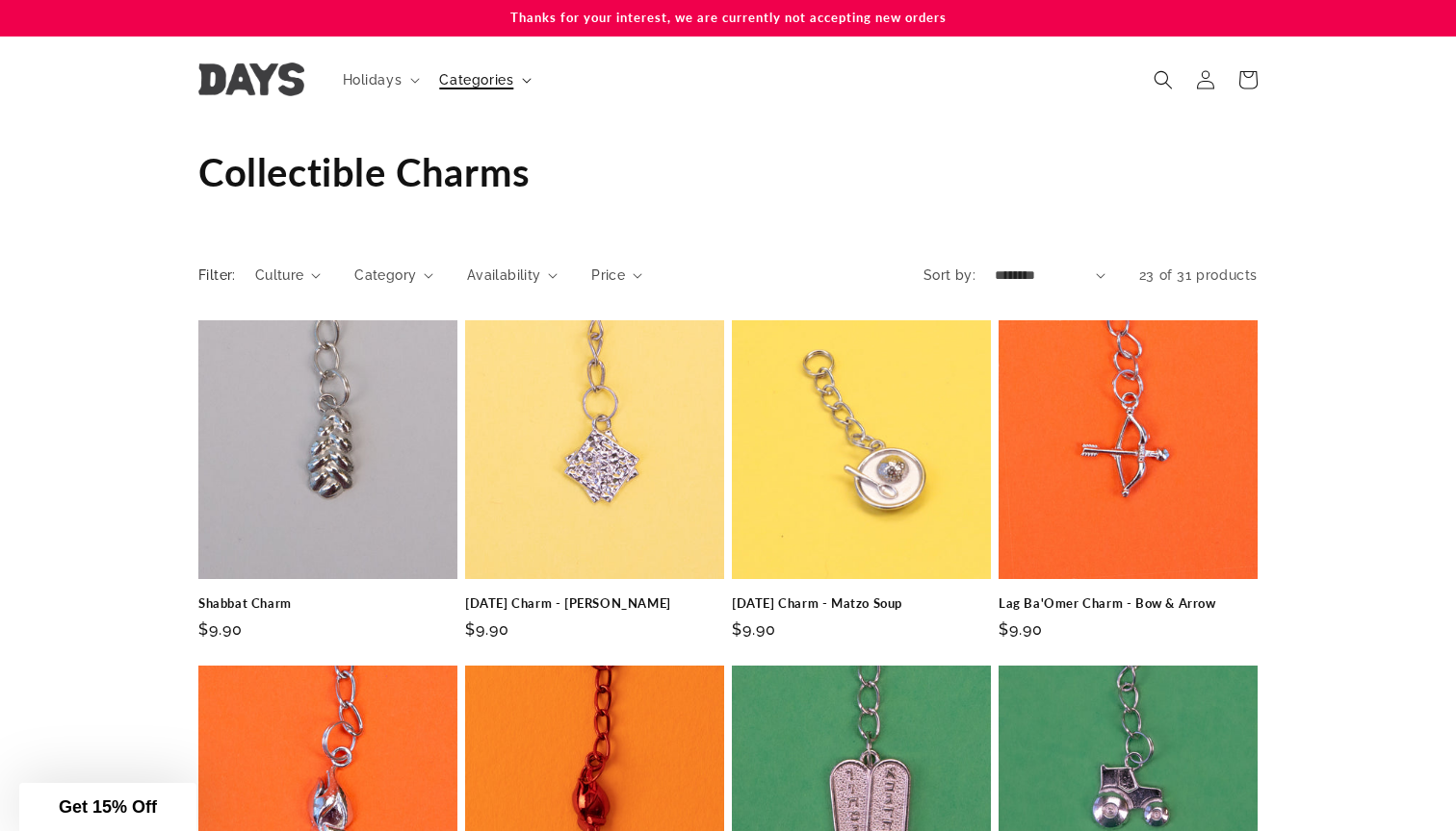
click at [519, 76] on summary "Categories" at bounding box center [483, 80] width 111 height 40
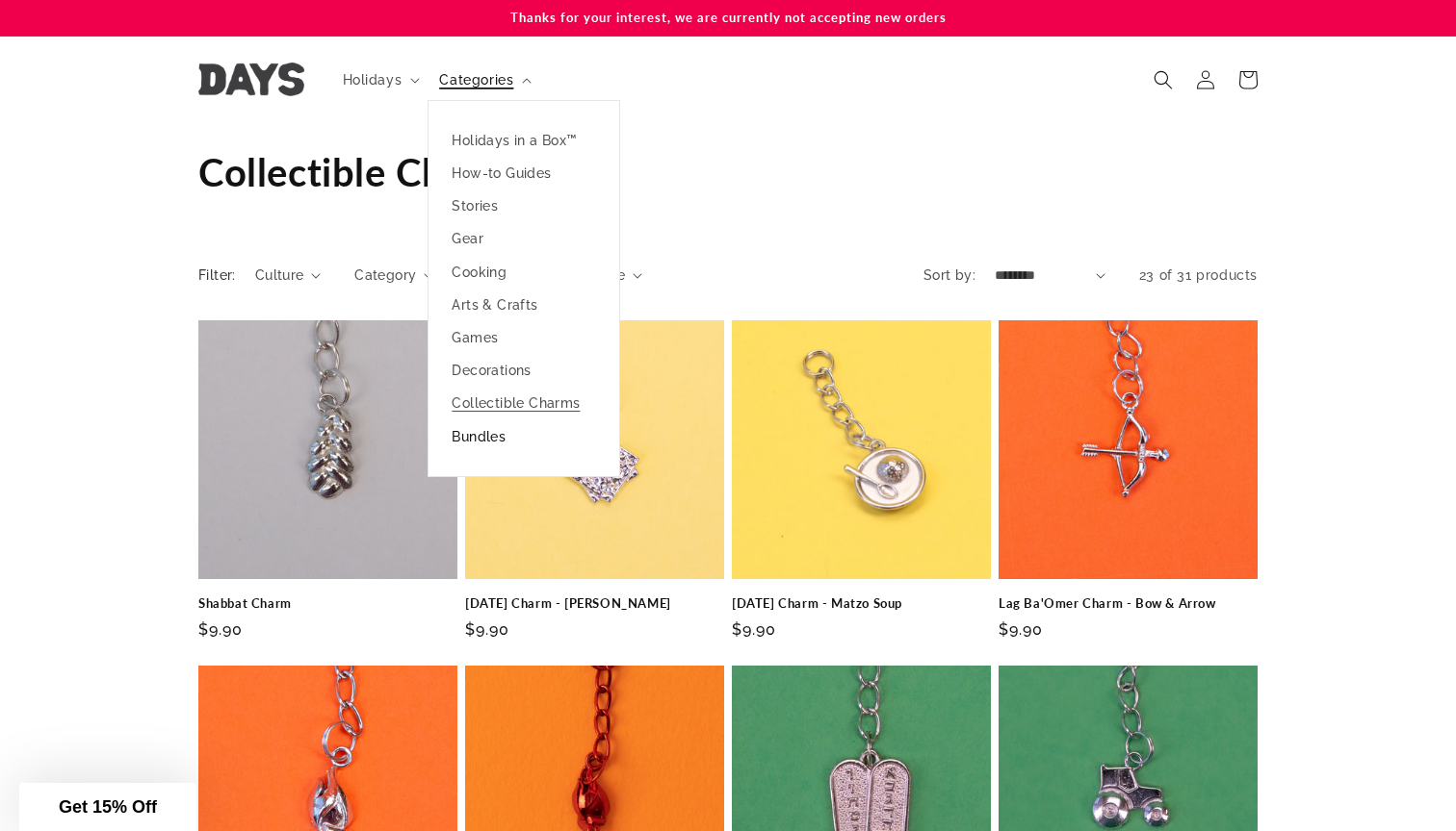
click at [471, 443] on link "Bundles" at bounding box center [524, 436] width 191 height 32
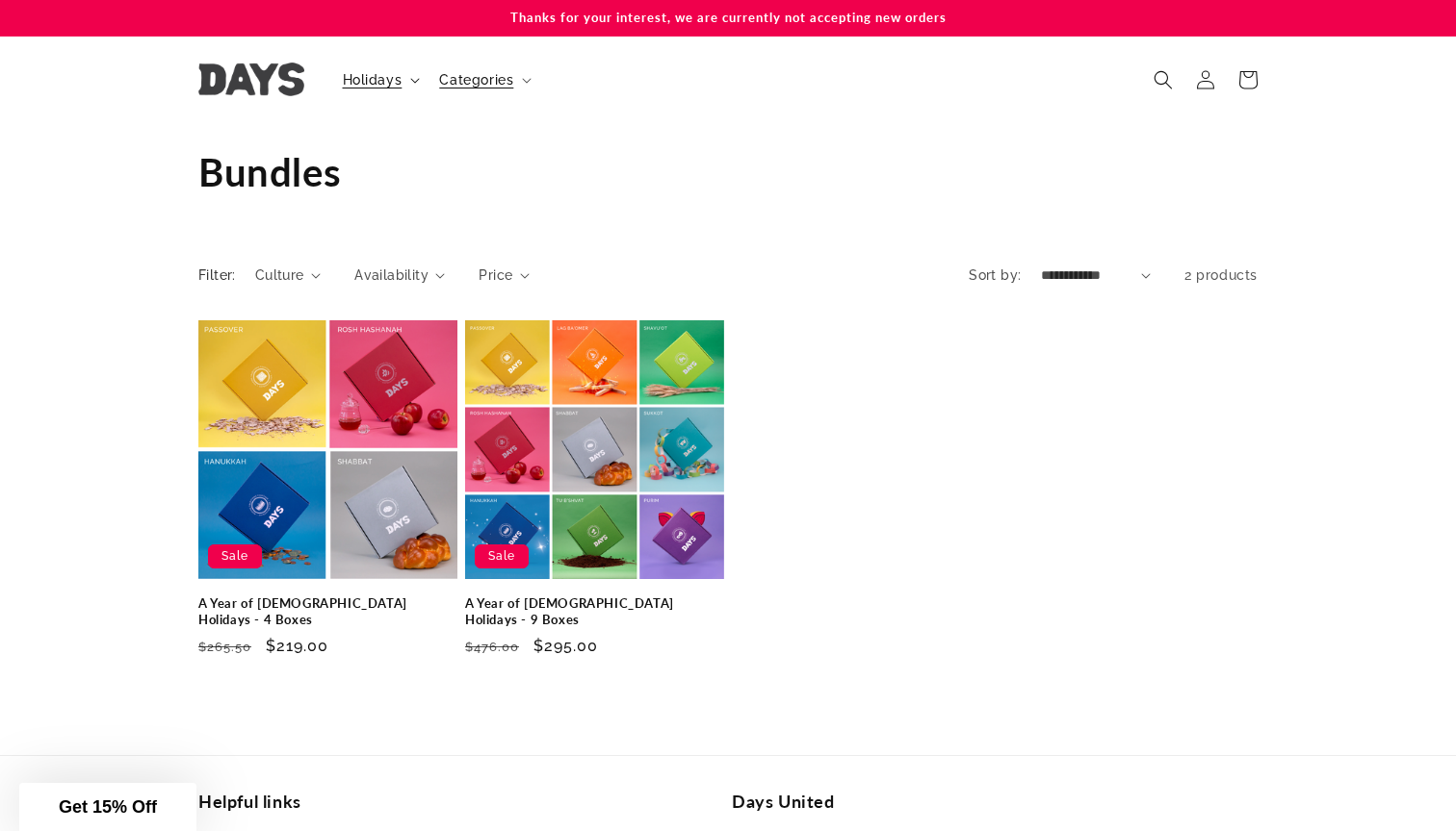
click at [395, 80] on span "Holidays" at bounding box center [372, 80] width 60 height 18
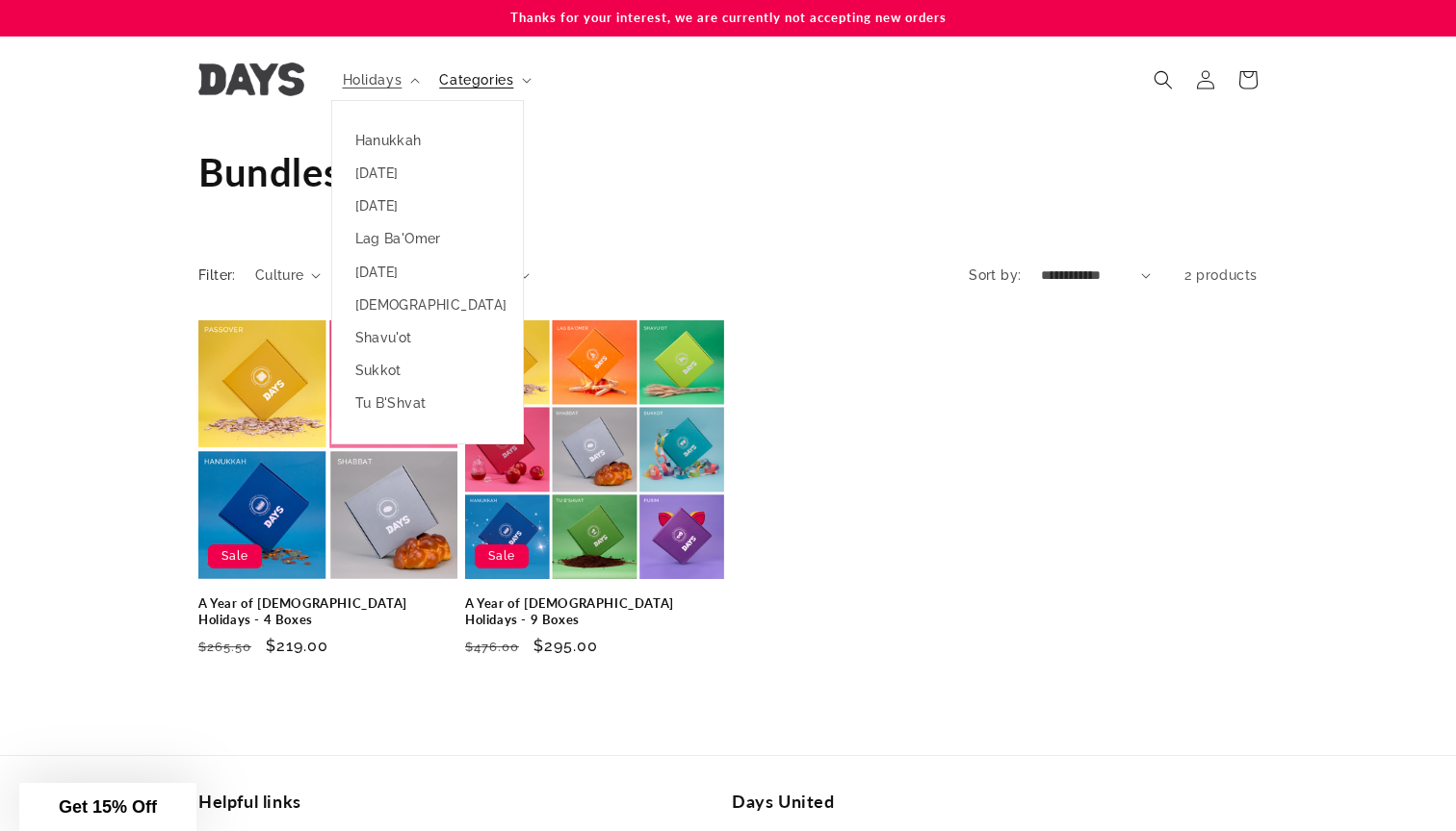
click at [688, 96] on header "Holidays Holidays [GEOGRAPHIC_DATA] [DATE] [GEOGRAPHIC_DATA] Lag Ba'Omer" at bounding box center [727, 80] width 1156 height 87
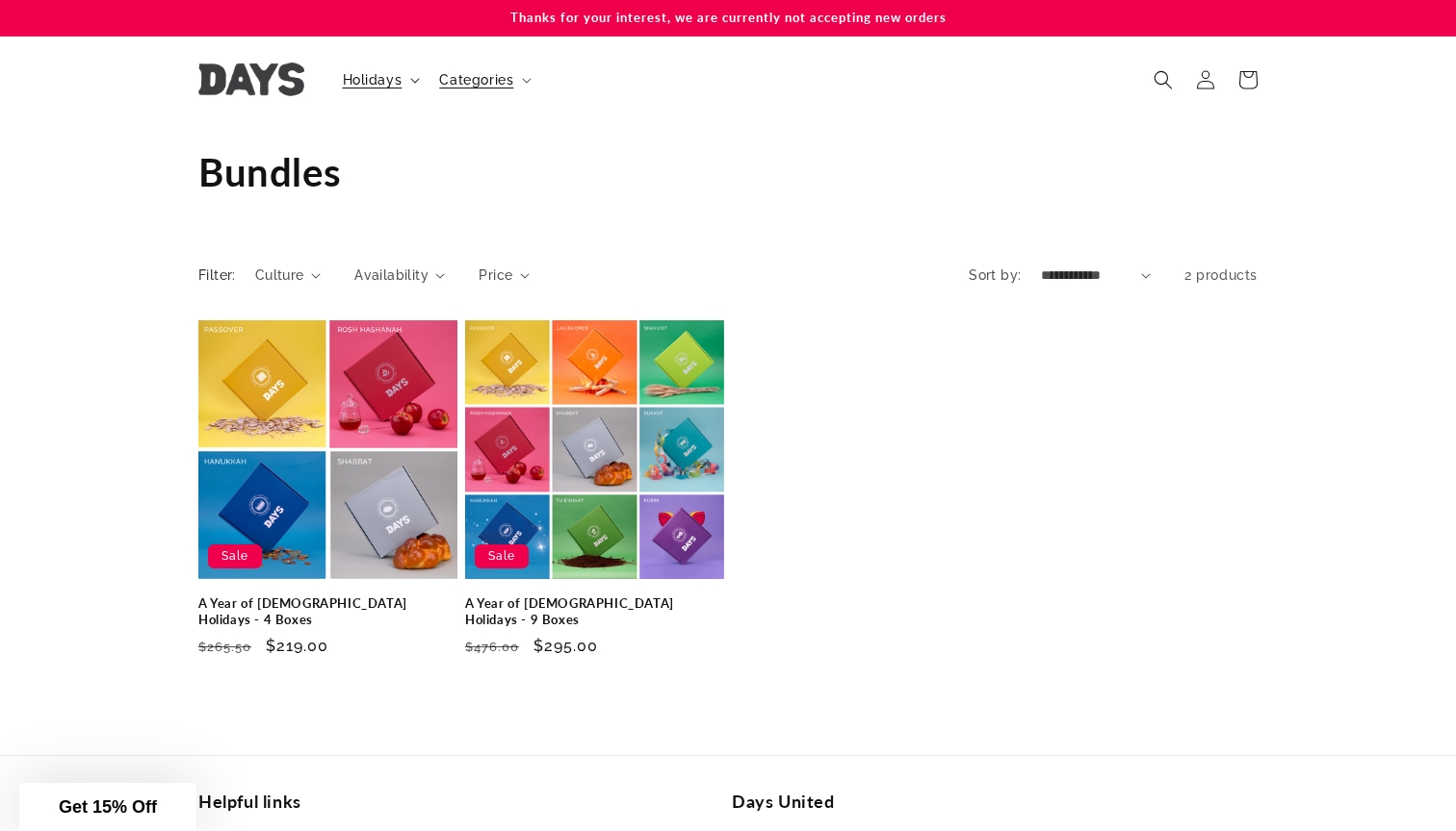
click at [403, 87] on summary "Holidays" at bounding box center [379, 80] width 98 height 40
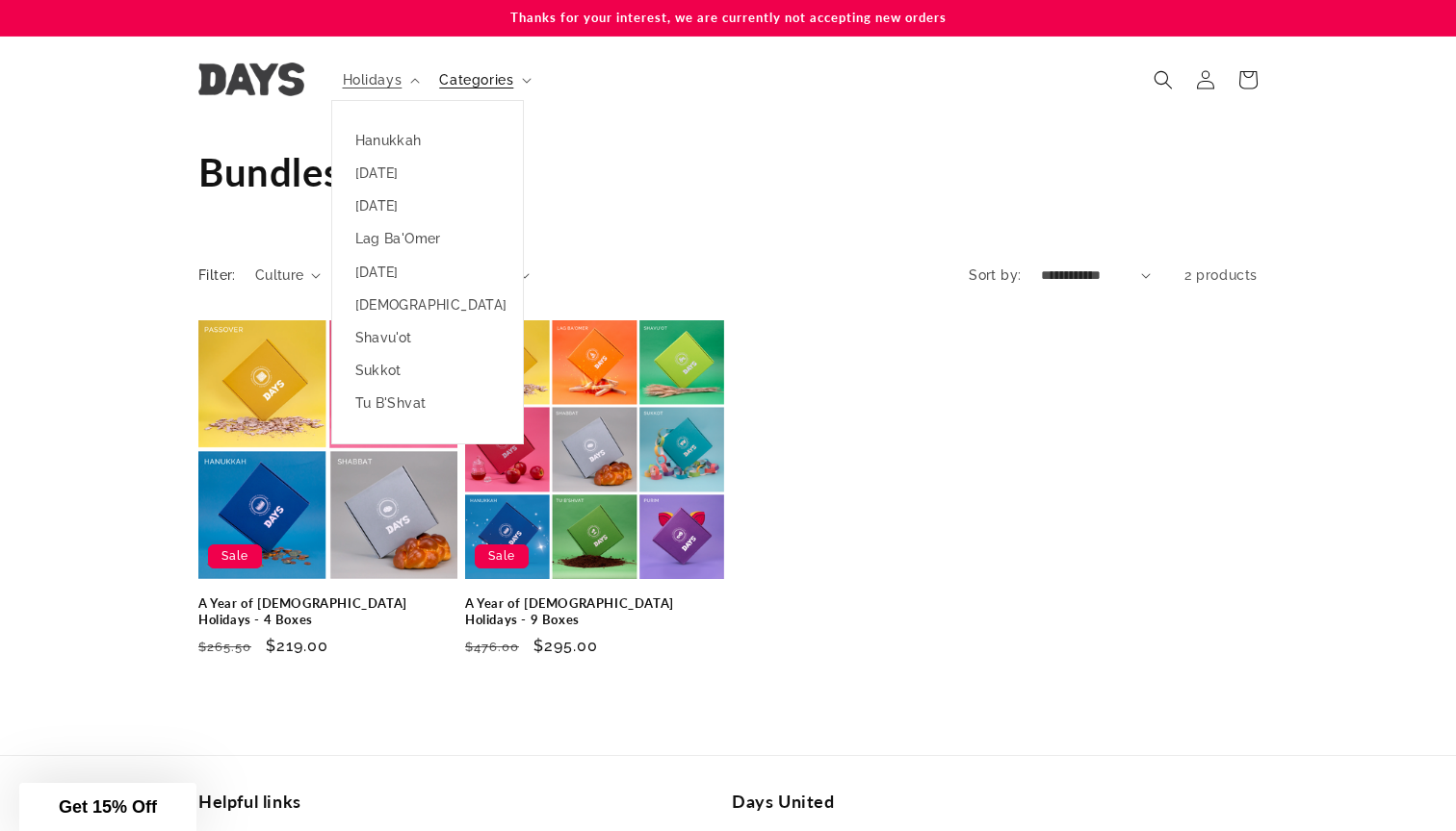
click at [670, 193] on h1 "Collection: Bundles" at bounding box center [727, 172] width 1059 height 50
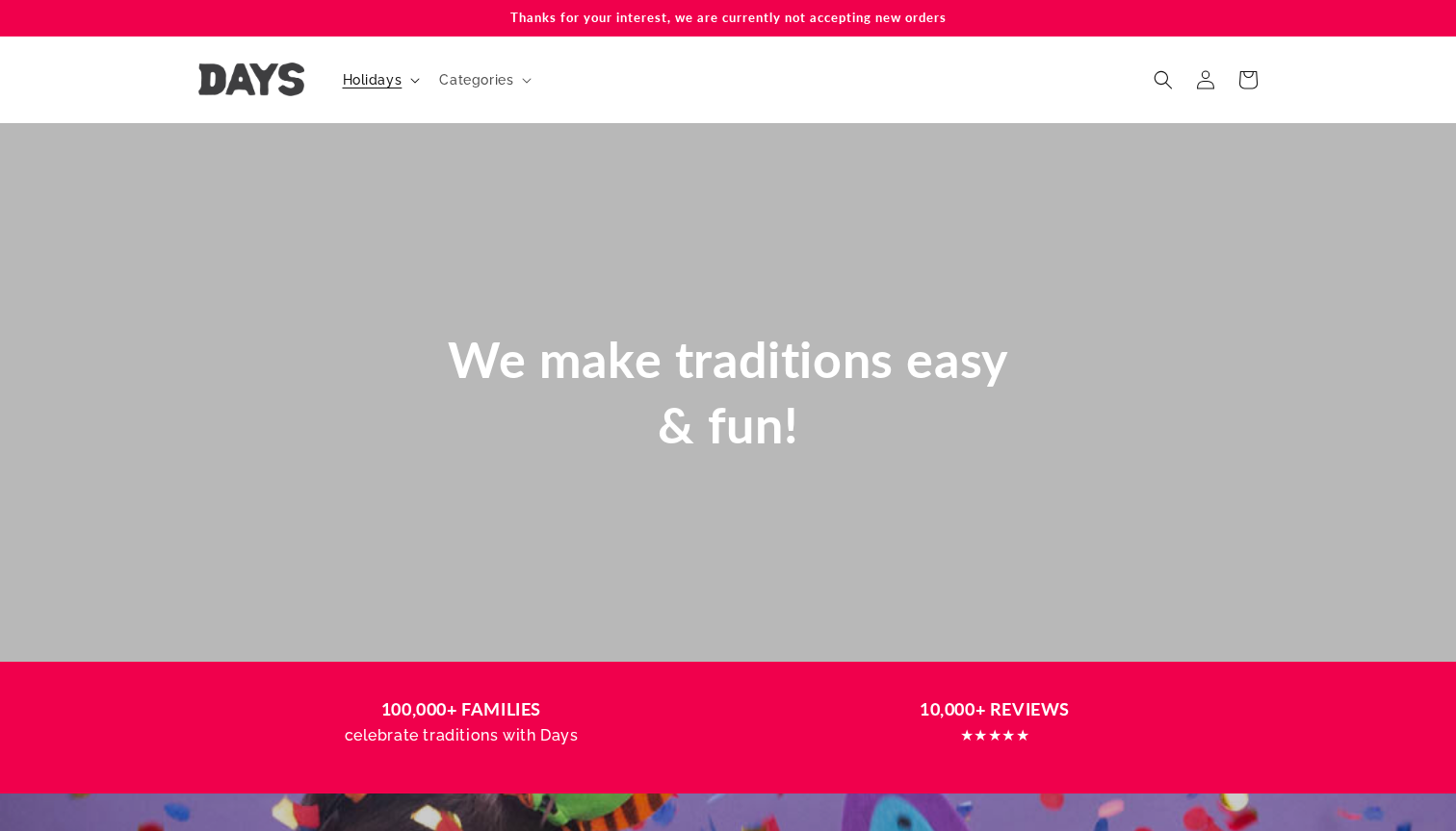
click at [392, 80] on span "Holidays" at bounding box center [372, 80] width 60 height 18
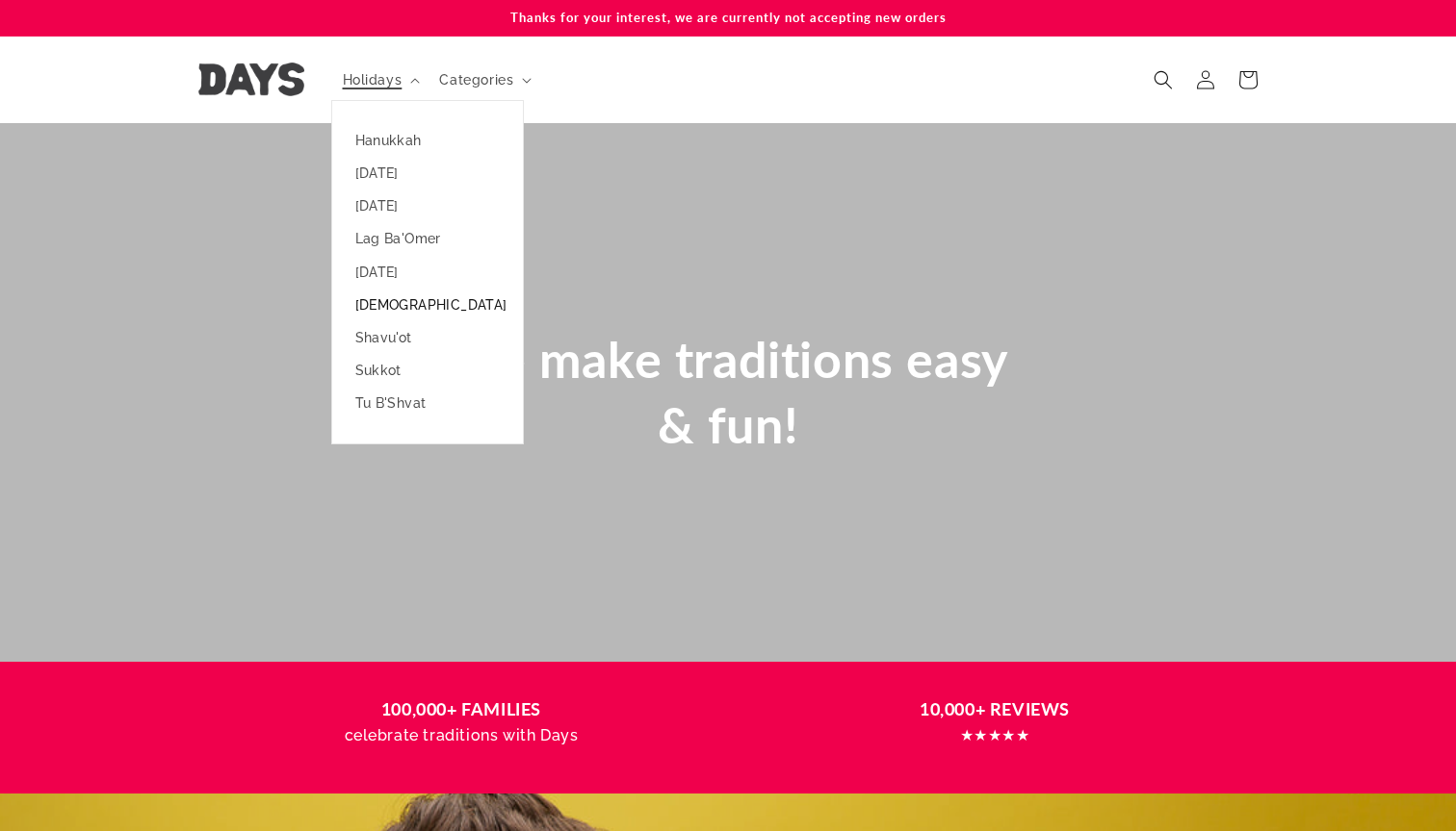
scroll to position [0, 1268]
click at [368, 303] on link "[DEMOGRAPHIC_DATA]" at bounding box center [428, 304] width 191 height 32
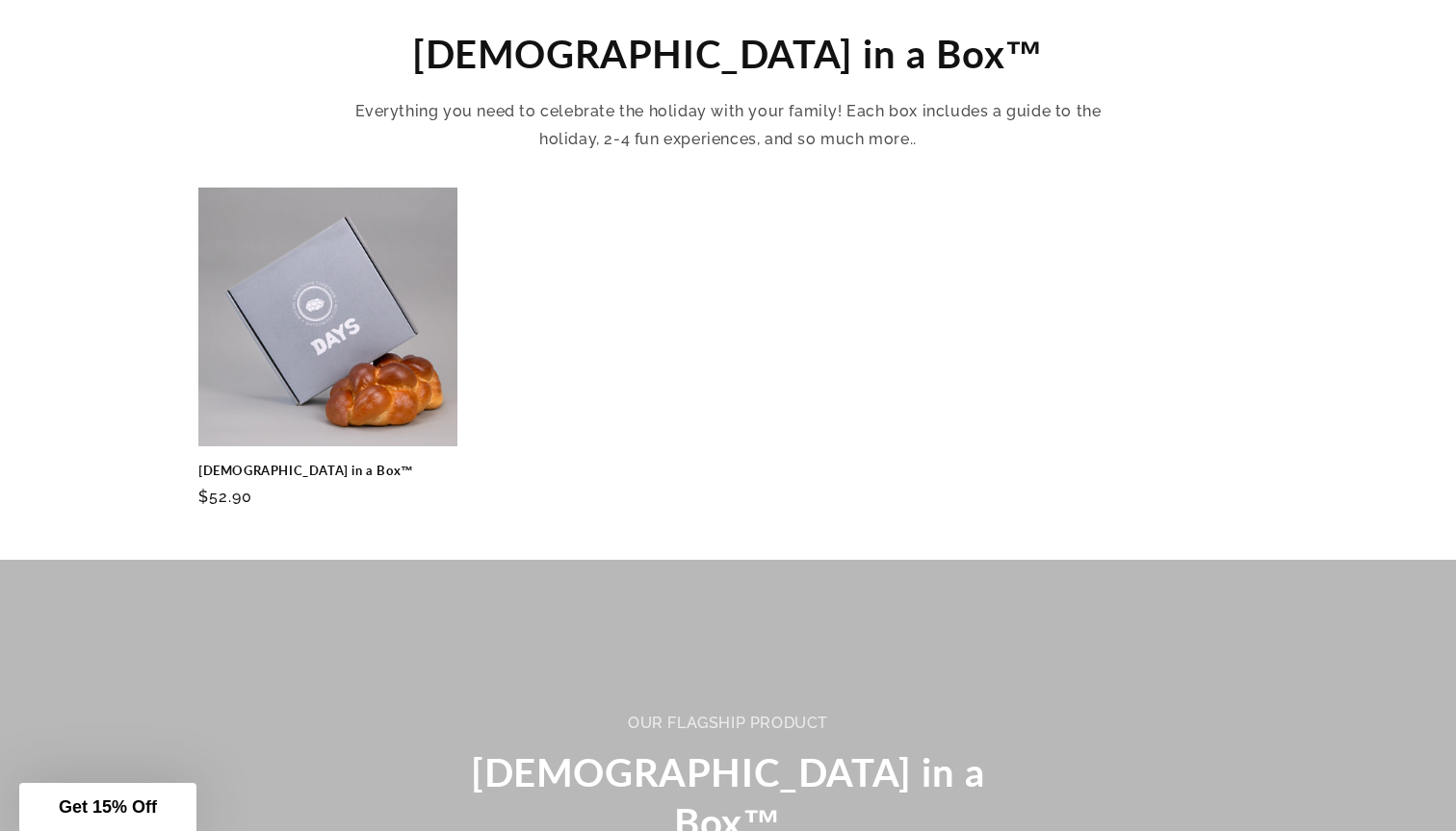
scroll to position [770, 0]
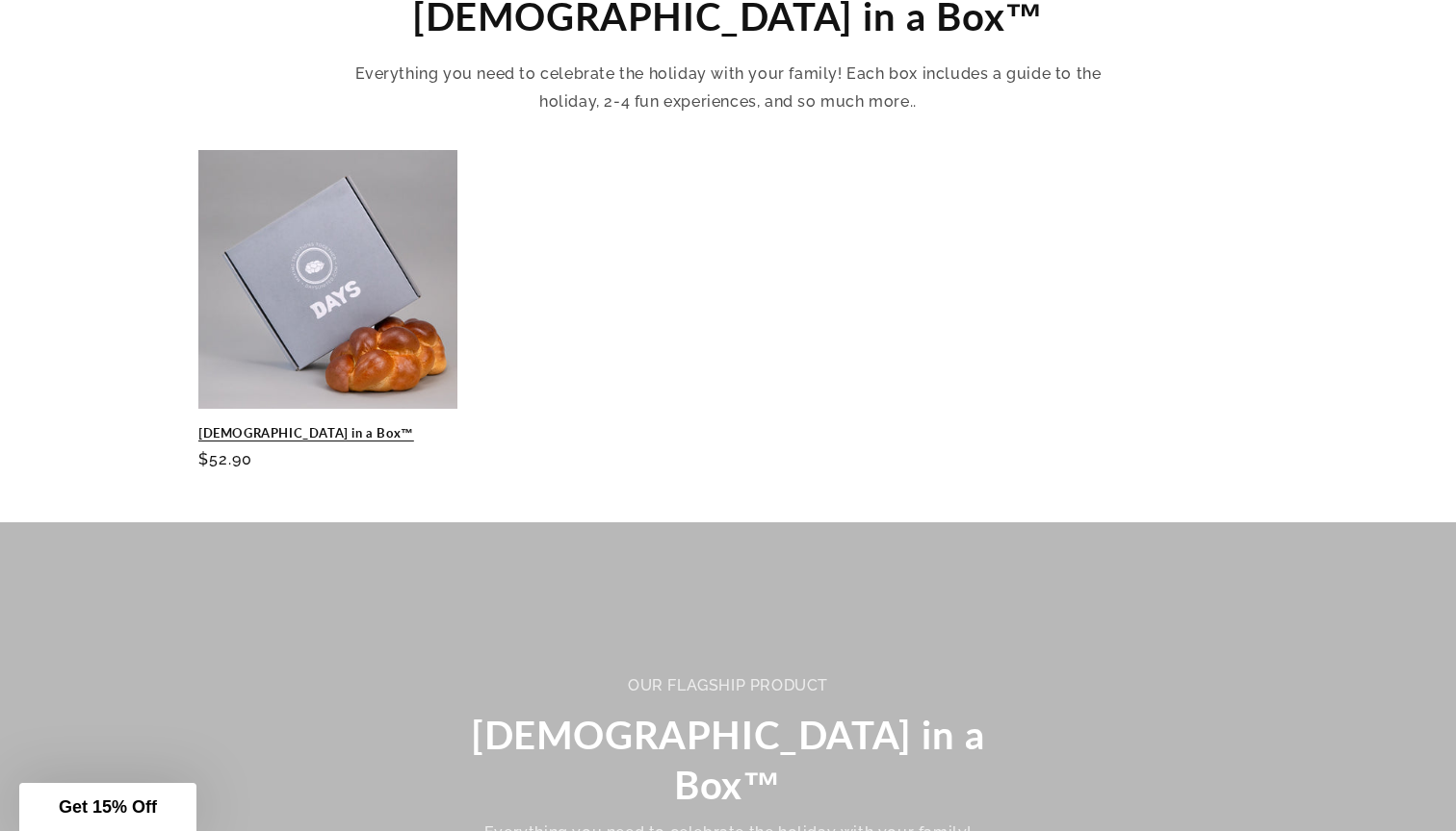
click at [354, 425] on link "[DEMOGRAPHIC_DATA] in a Box™" at bounding box center [327, 433] width 259 height 17
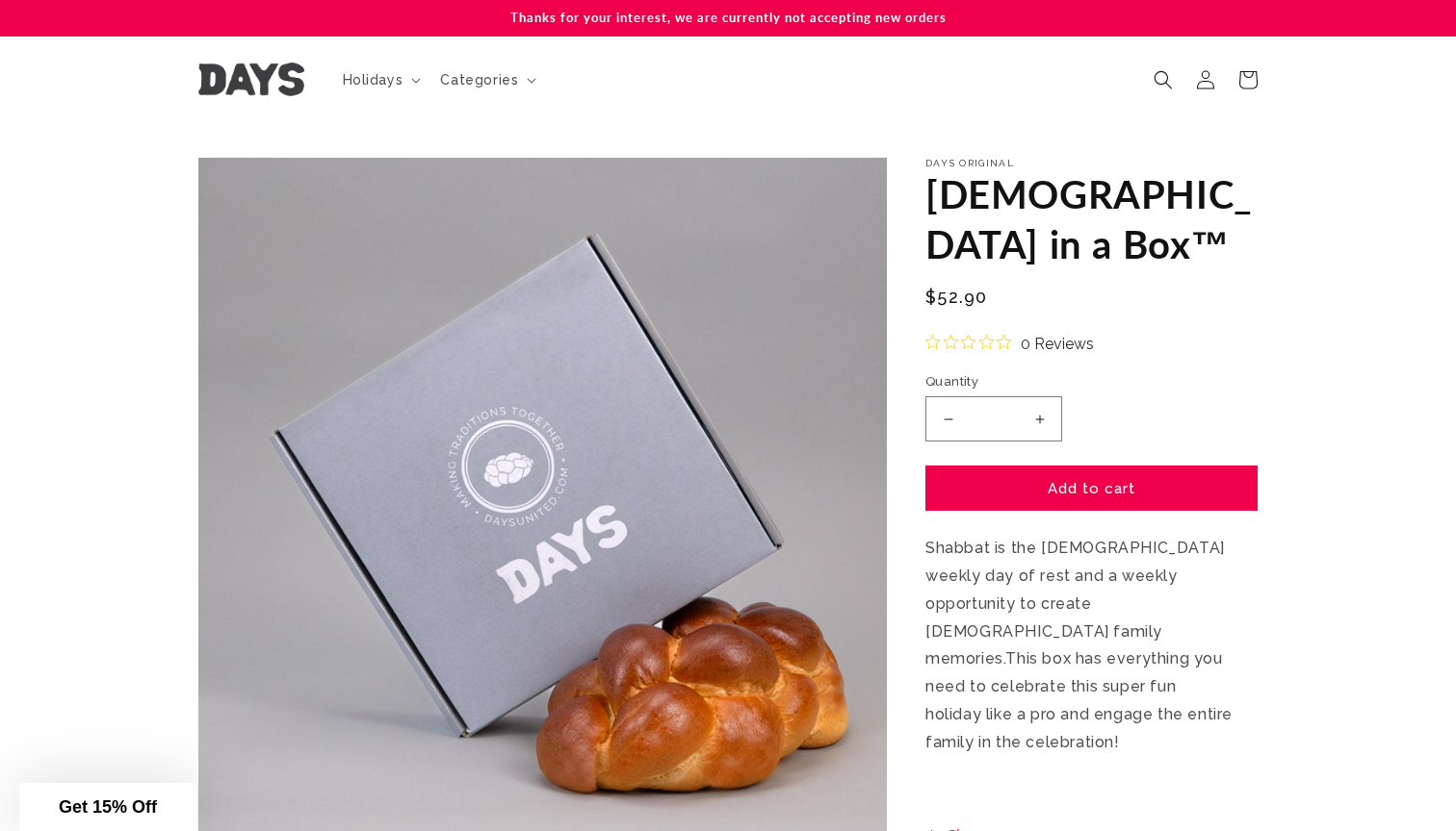
click at [265, 76] on img at bounding box center [251, 80] width 106 height 33
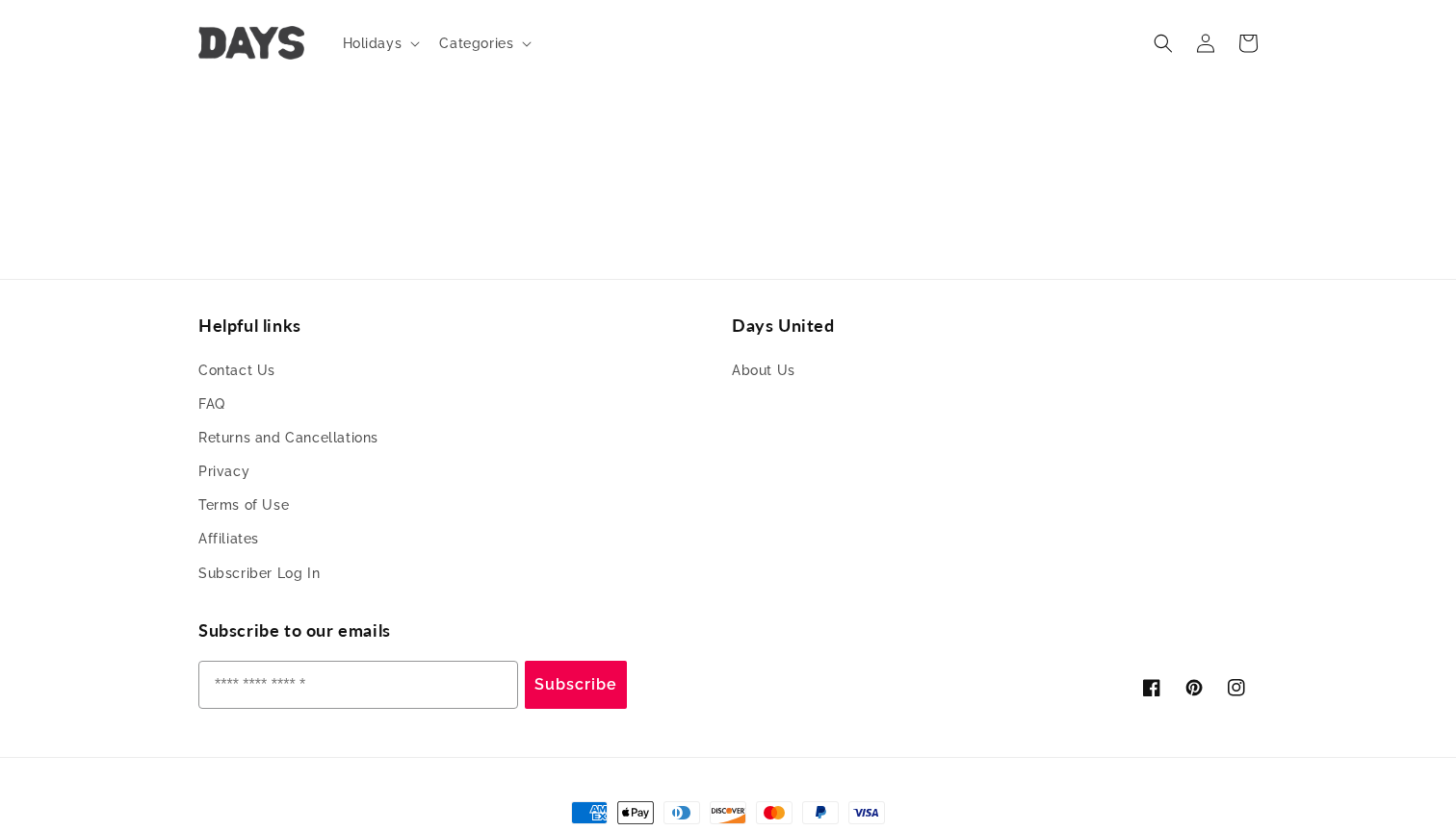
scroll to position [4521, 0]
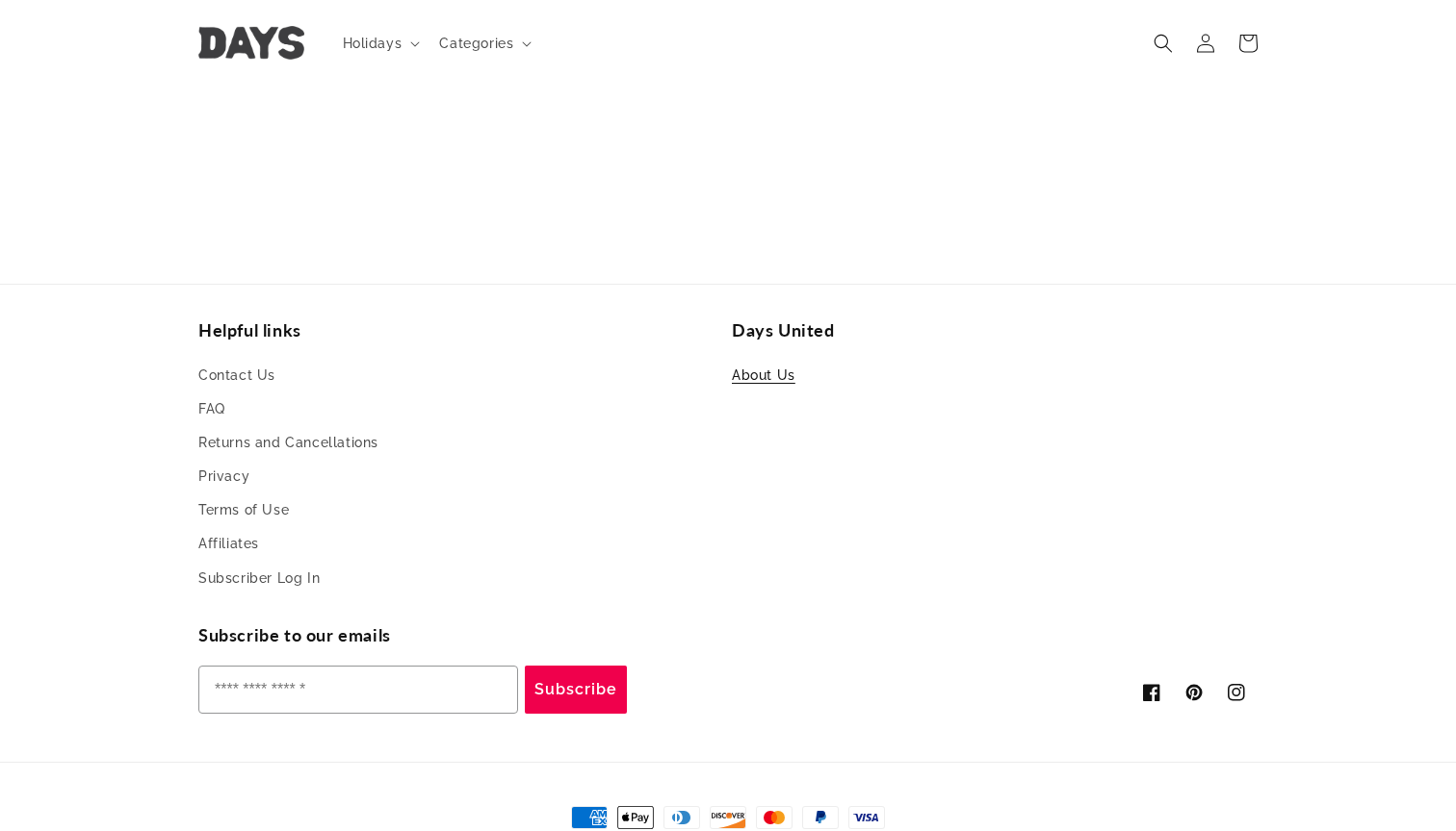
click at [779, 368] on link "About Us" at bounding box center [763, 377] width 64 height 29
